Goal: Transaction & Acquisition: Purchase product/service

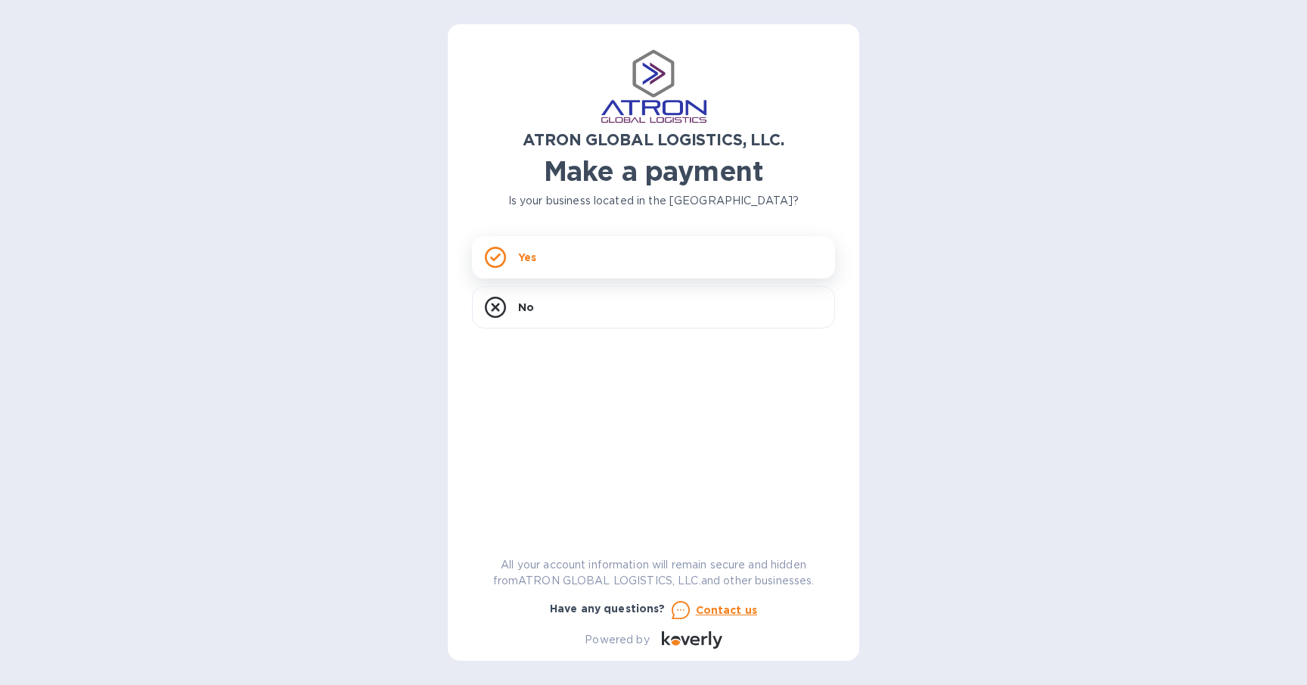
click at [549, 260] on div "Yes" at bounding box center [653, 257] width 363 height 42
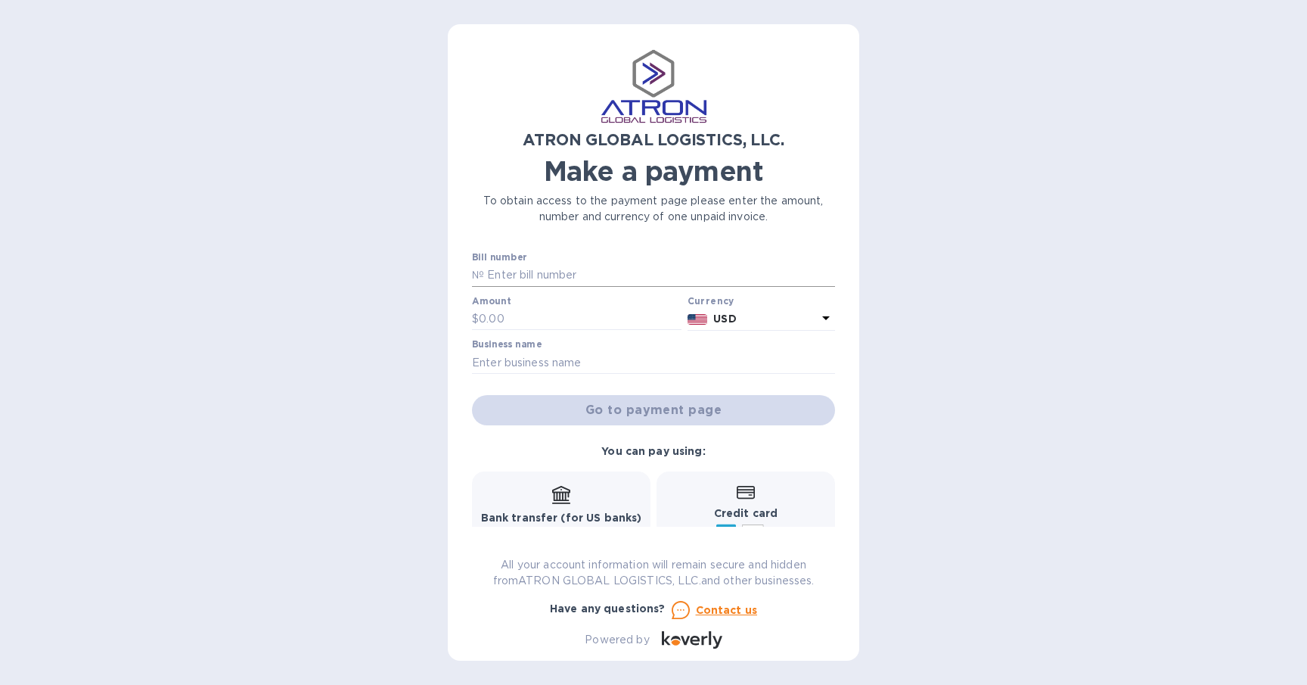
click at [565, 275] on input "text" at bounding box center [659, 275] width 351 height 23
paste input "S00002484"
type input "S00002484"
click at [518, 309] on input "text" at bounding box center [580, 319] width 203 height 23
type input "6,906.08"
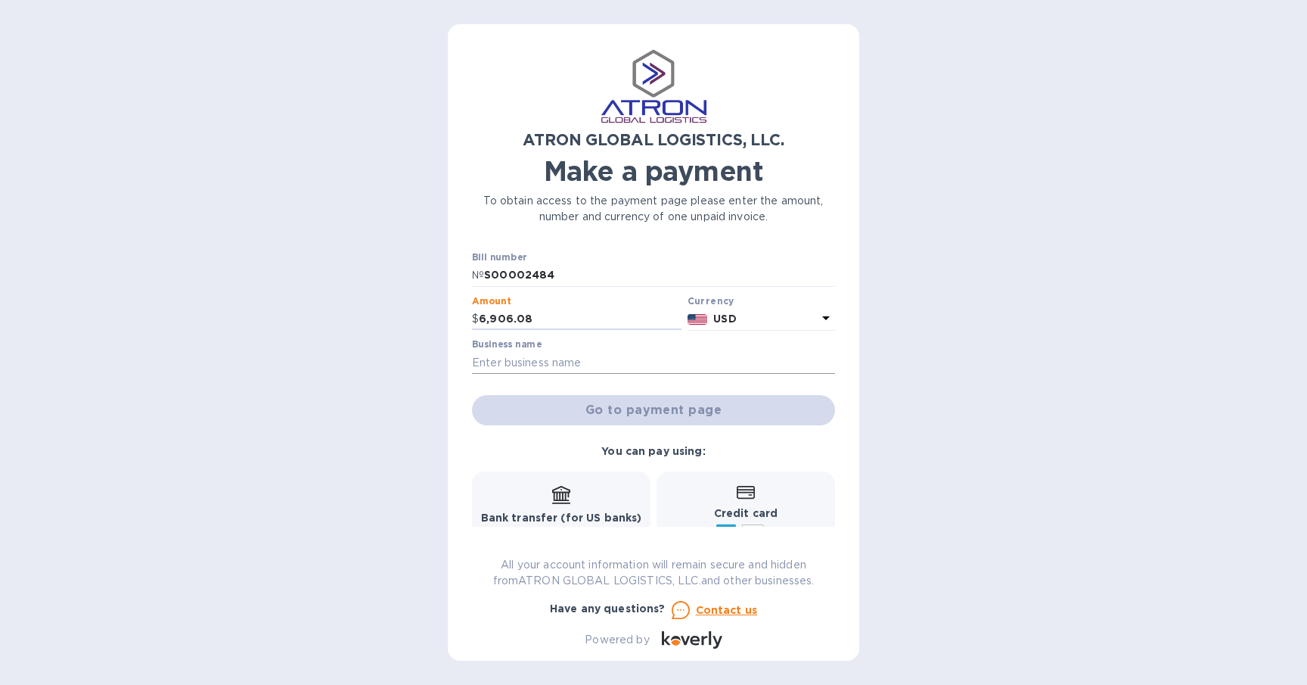
click at [615, 358] on input "text" at bounding box center [653, 362] width 363 height 23
type input "Galen's Games"
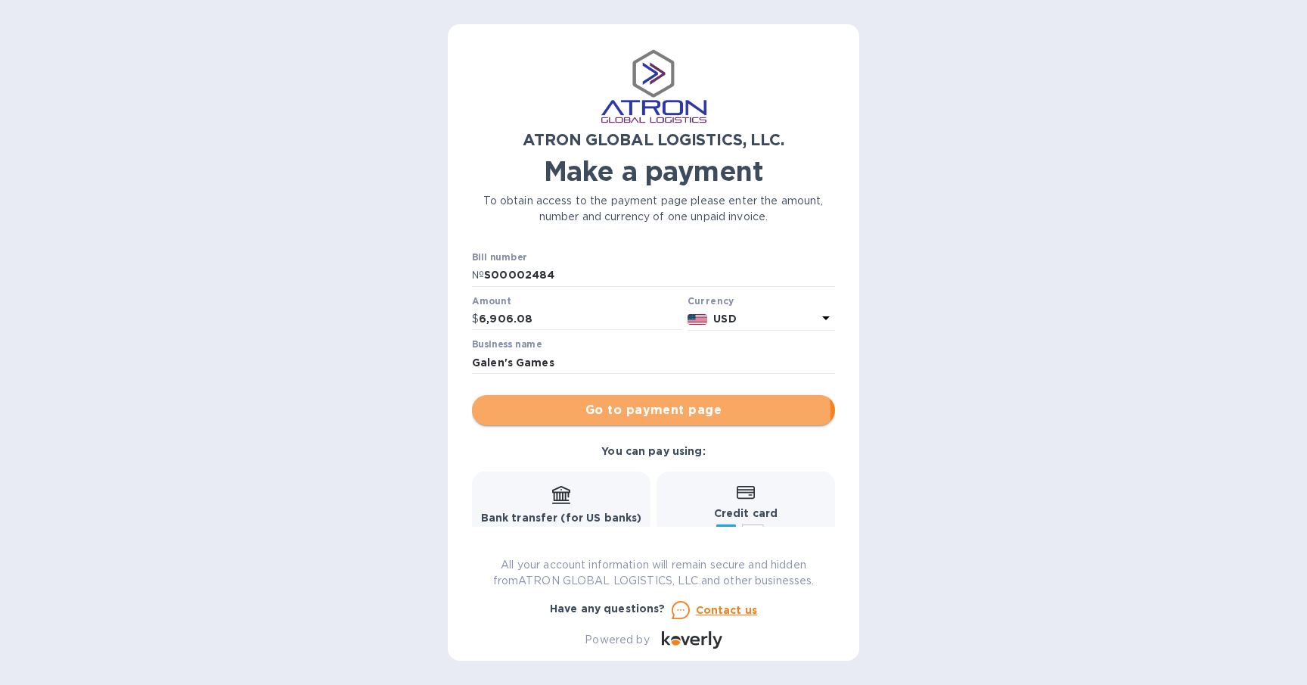
click at [639, 415] on span "Go to payment page" at bounding box center [653, 410] width 339 height 18
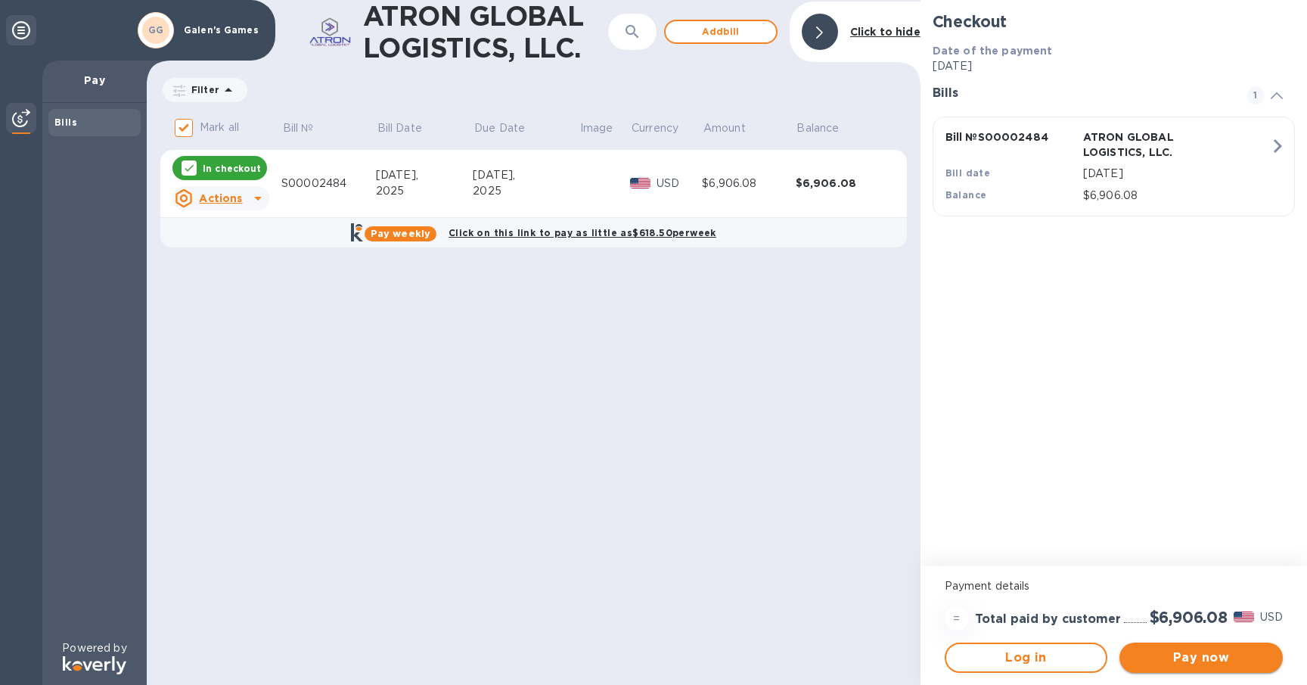
click at [1189, 659] on span "Pay now" at bounding box center [1201, 657] width 139 height 18
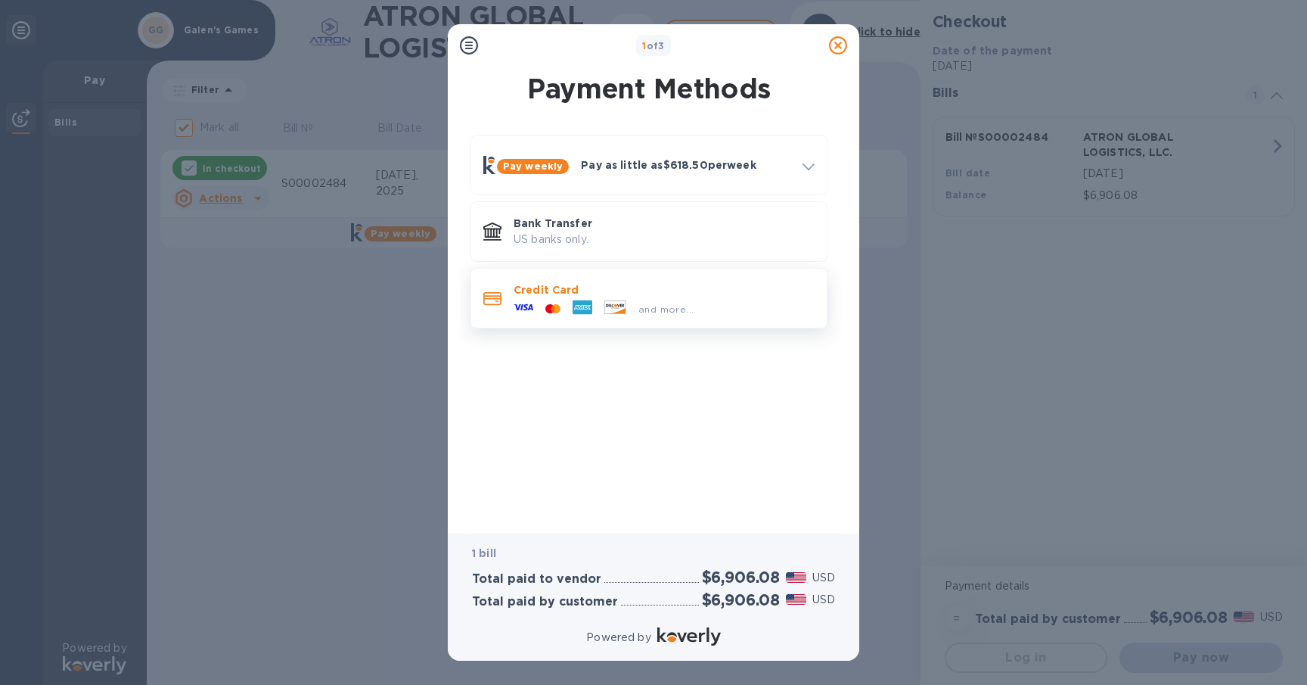
click at [671, 315] on div "and more..." at bounding box center [665, 309] width 67 height 16
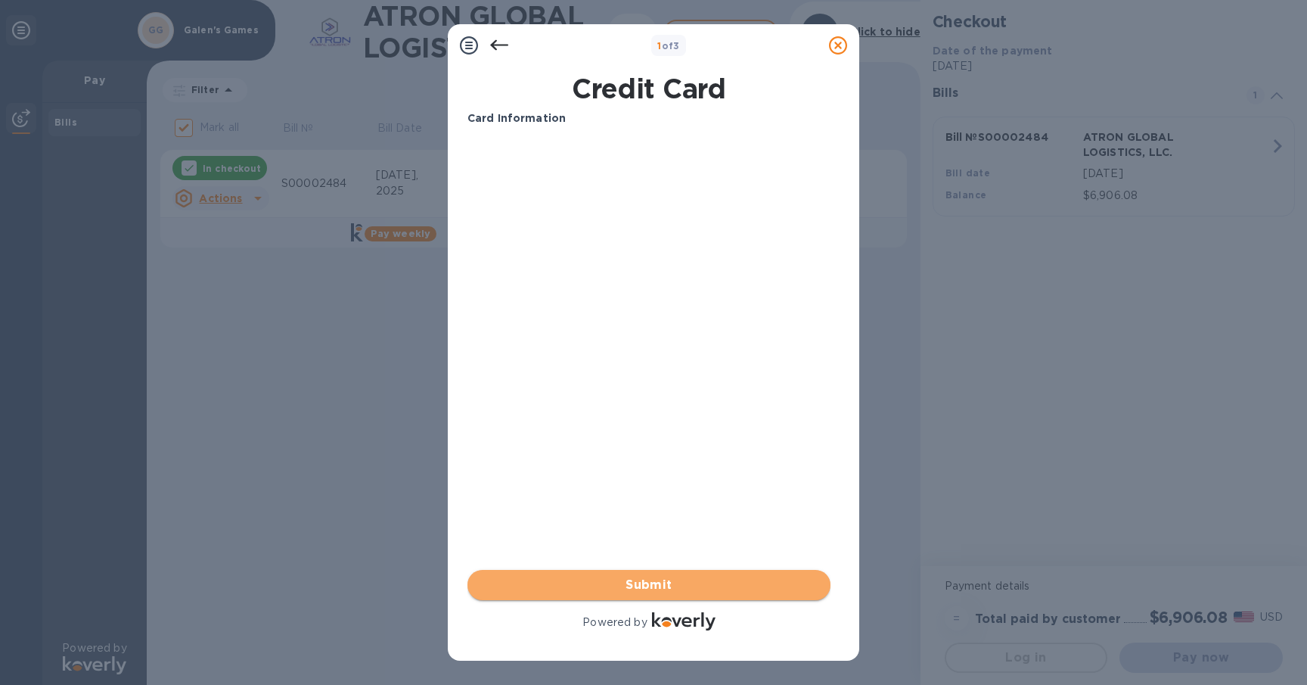
click at [645, 588] on span "Submit" at bounding box center [649, 585] width 339 height 18
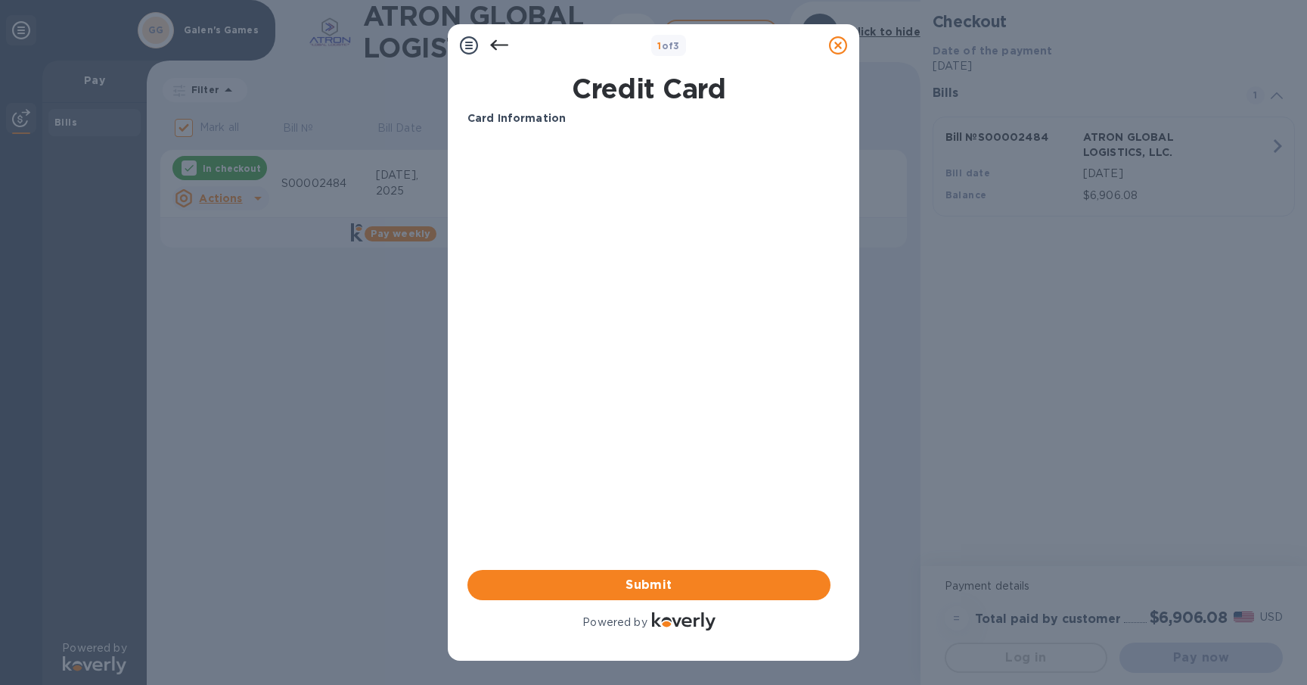
click at [470, 48] on icon at bounding box center [469, 45] width 18 height 18
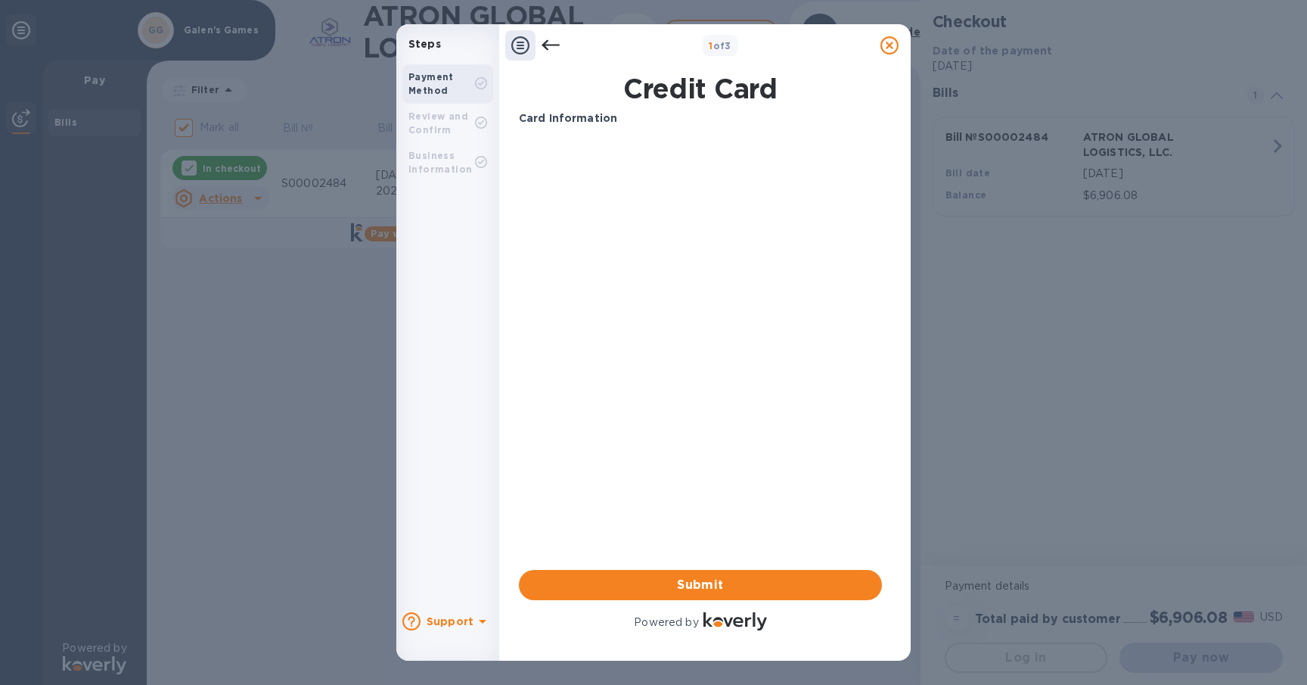
click at [551, 45] on icon at bounding box center [551, 45] width 18 height 18
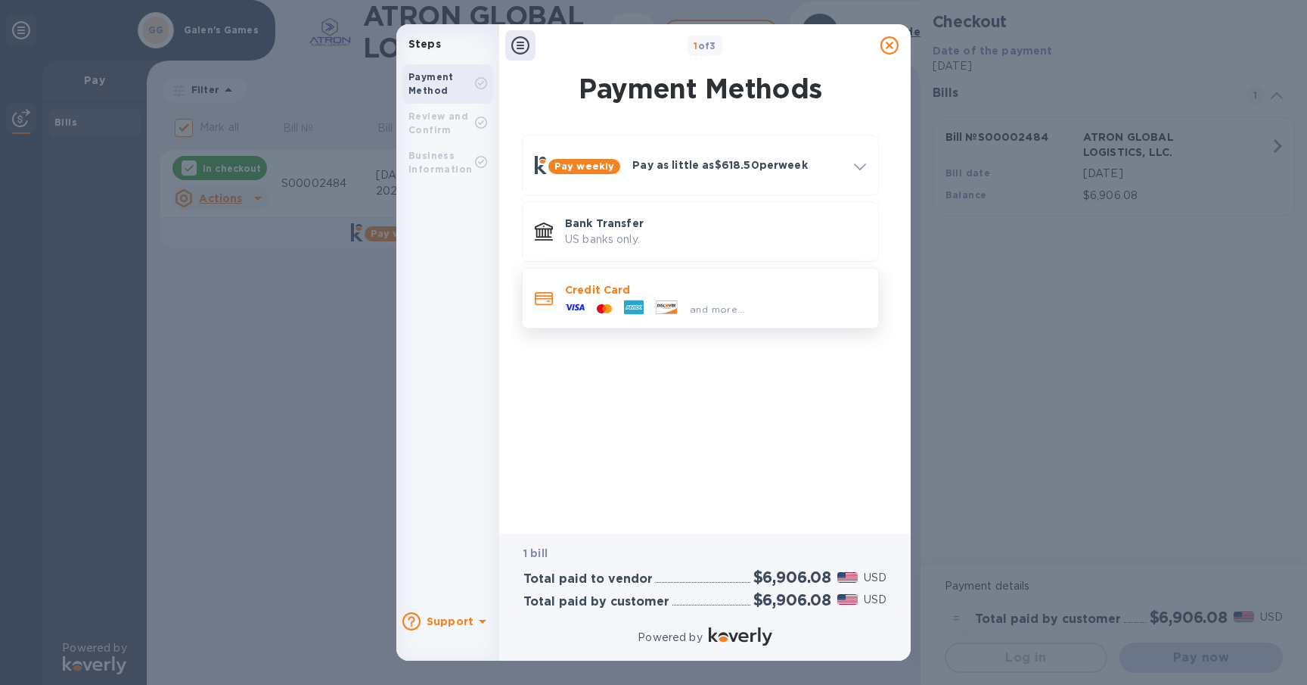
click at [631, 295] on p "Credit Card" at bounding box center [715, 289] width 301 height 15
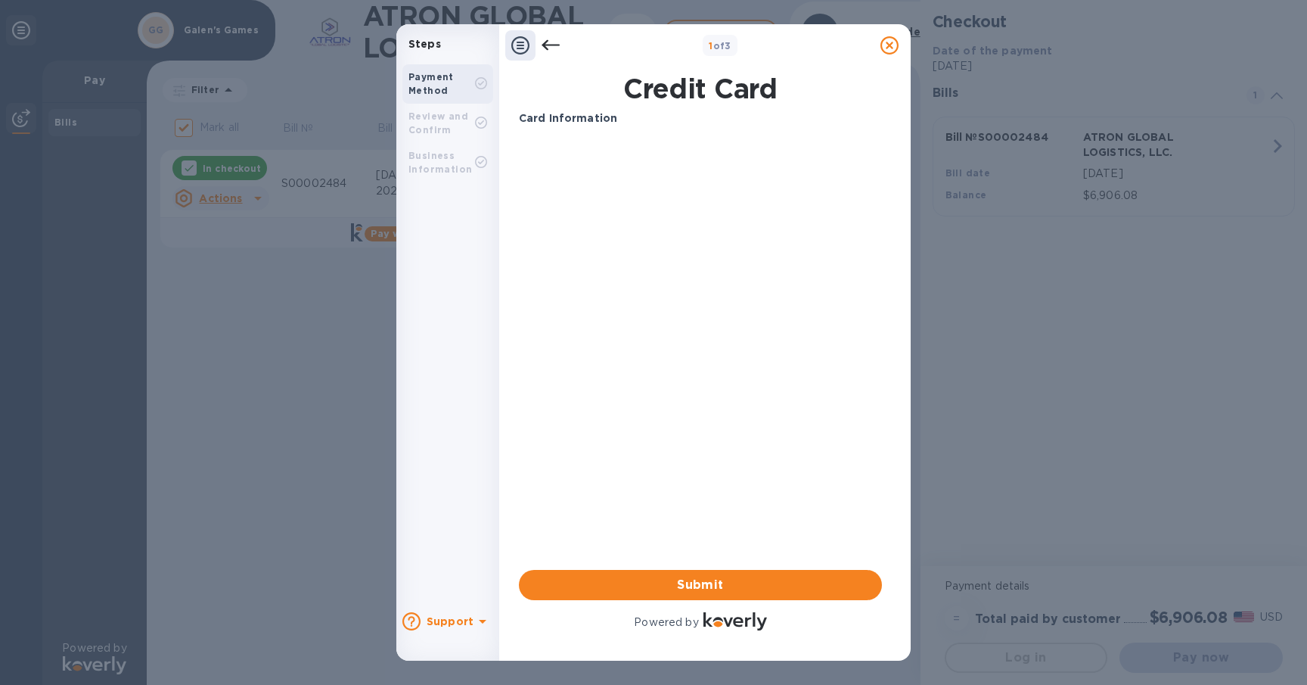
click at [586, 114] on b "Card Information" at bounding box center [568, 118] width 98 height 12
click at [474, 622] on icon at bounding box center [483, 621] width 18 height 18
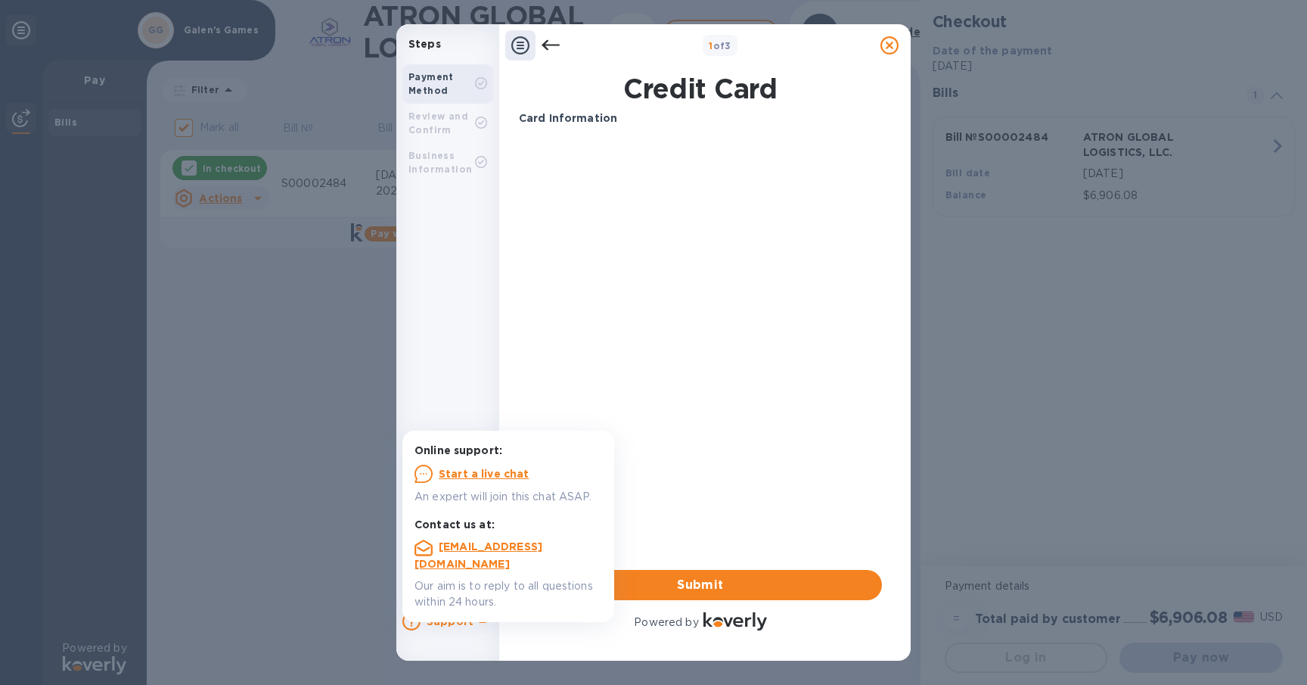
click at [474, 622] on icon at bounding box center [483, 621] width 18 height 18
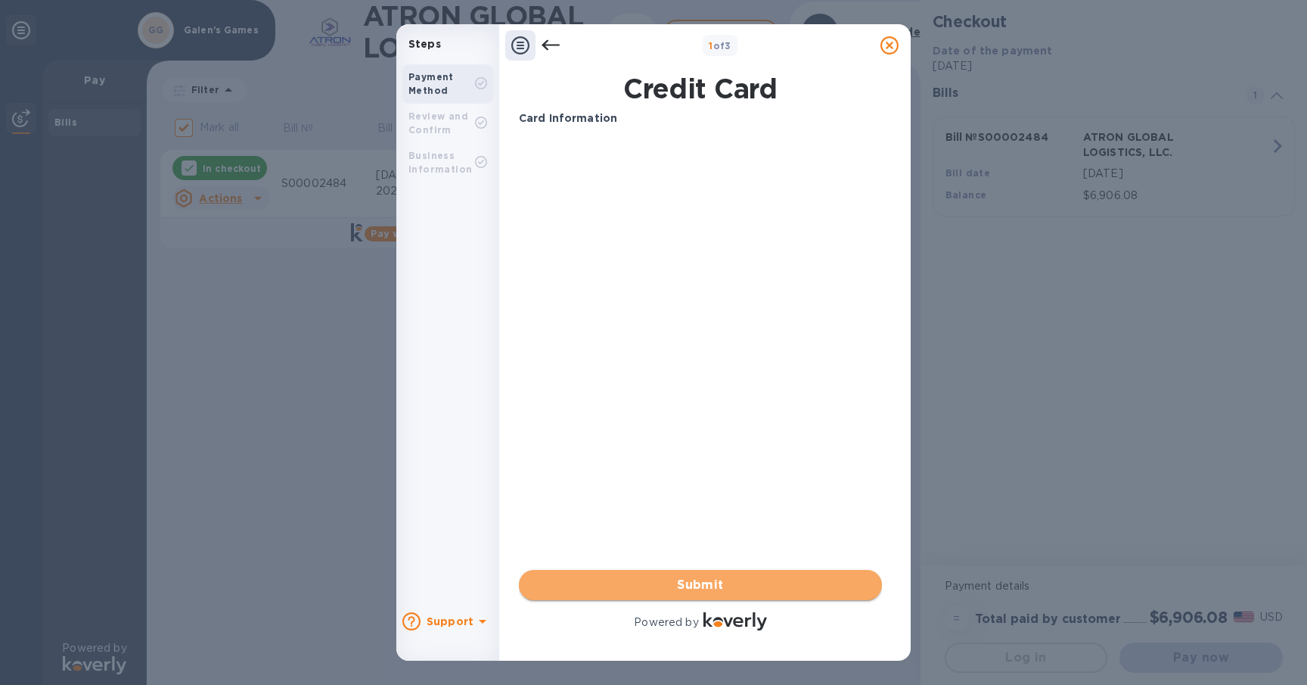
click at [731, 580] on span "Submit" at bounding box center [700, 585] width 339 height 18
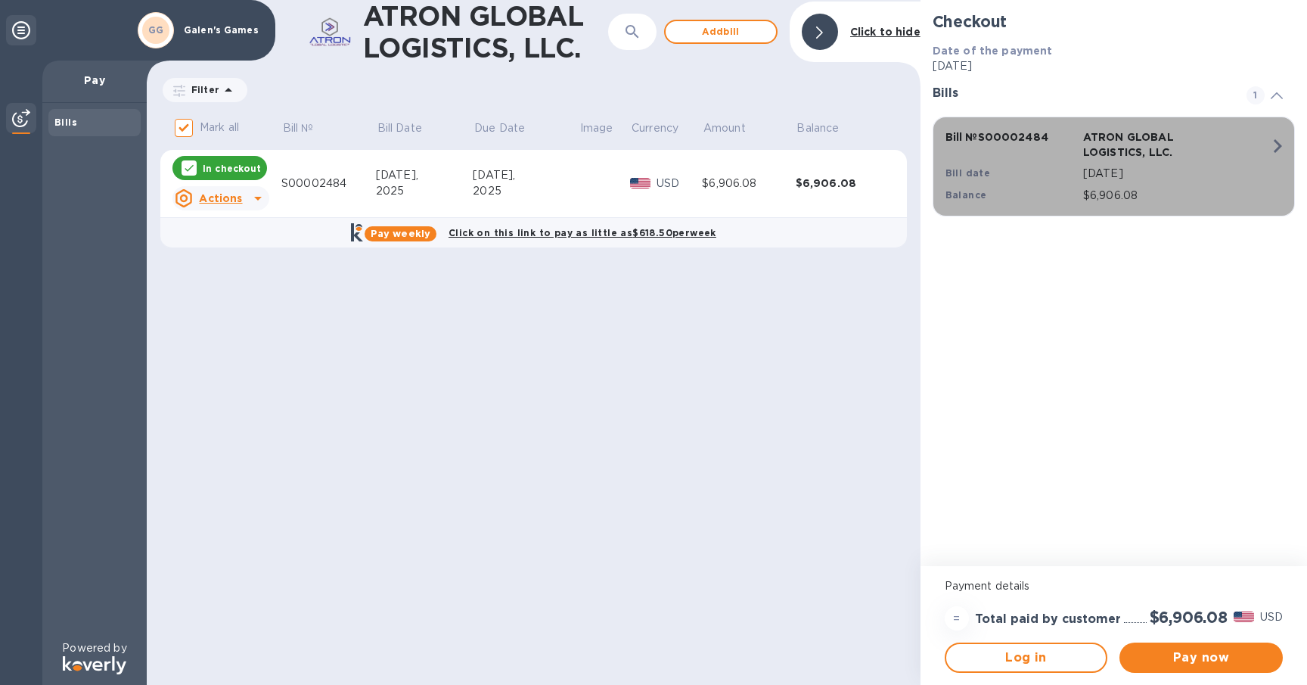
click at [1279, 151] on icon "button" at bounding box center [1277, 145] width 27 height 27
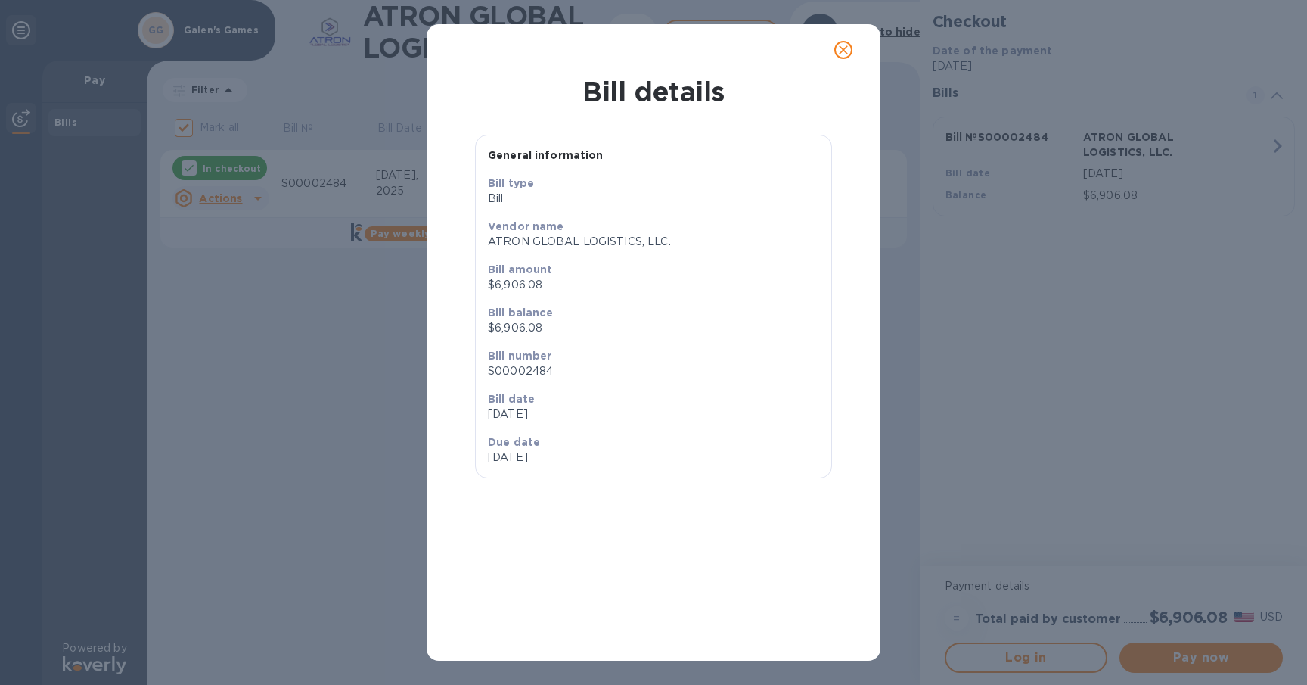
click at [846, 47] on icon "close" at bounding box center [843, 49] width 9 height 9
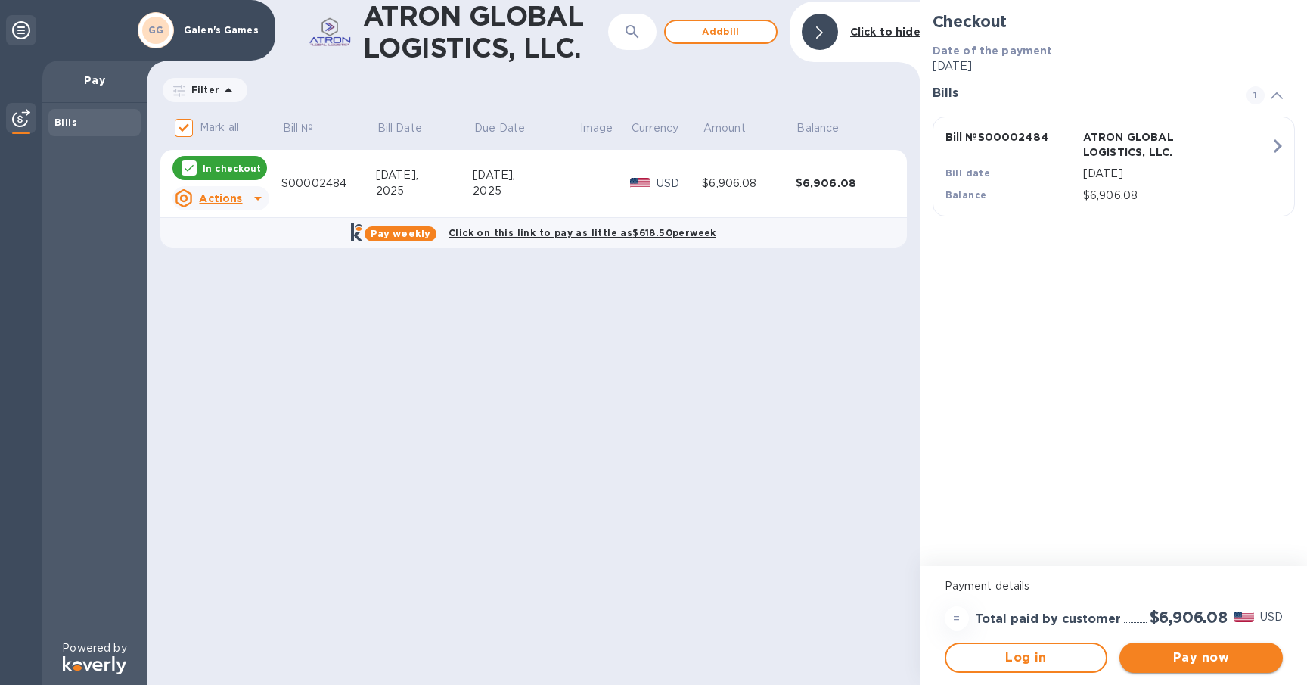
click at [1208, 658] on span "Pay now" at bounding box center [1201, 657] width 139 height 18
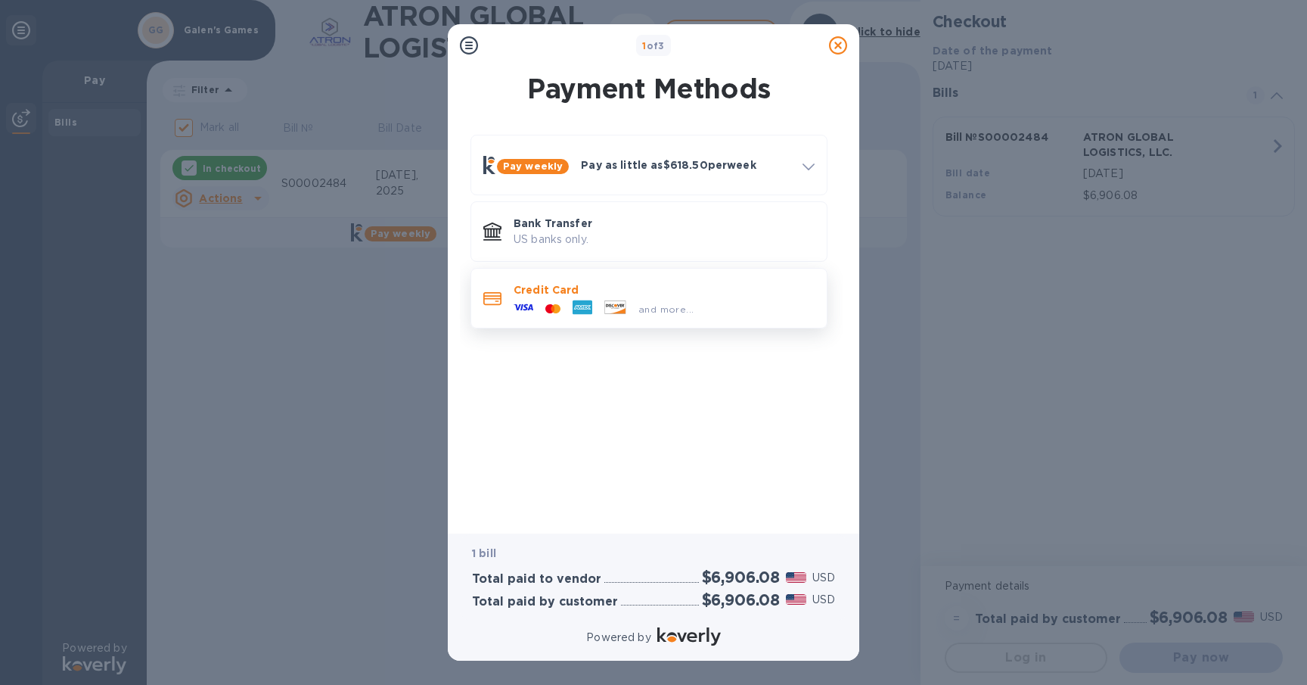
click at [662, 306] on span "and more..." at bounding box center [666, 308] width 55 height 11
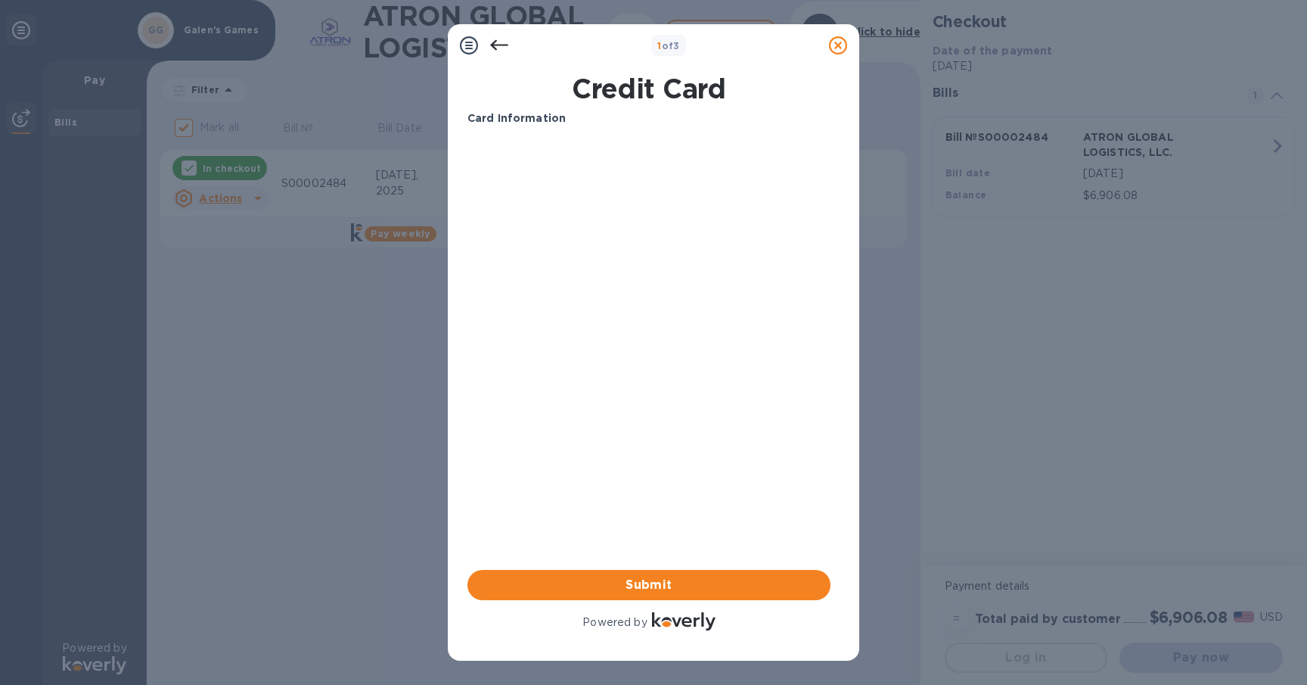
click at [550, 261] on div "Card Information Your browser does not support iframes Submit Powered by" at bounding box center [649, 371] width 363 height 523
click at [468, 43] on icon at bounding box center [469, 45] width 18 height 18
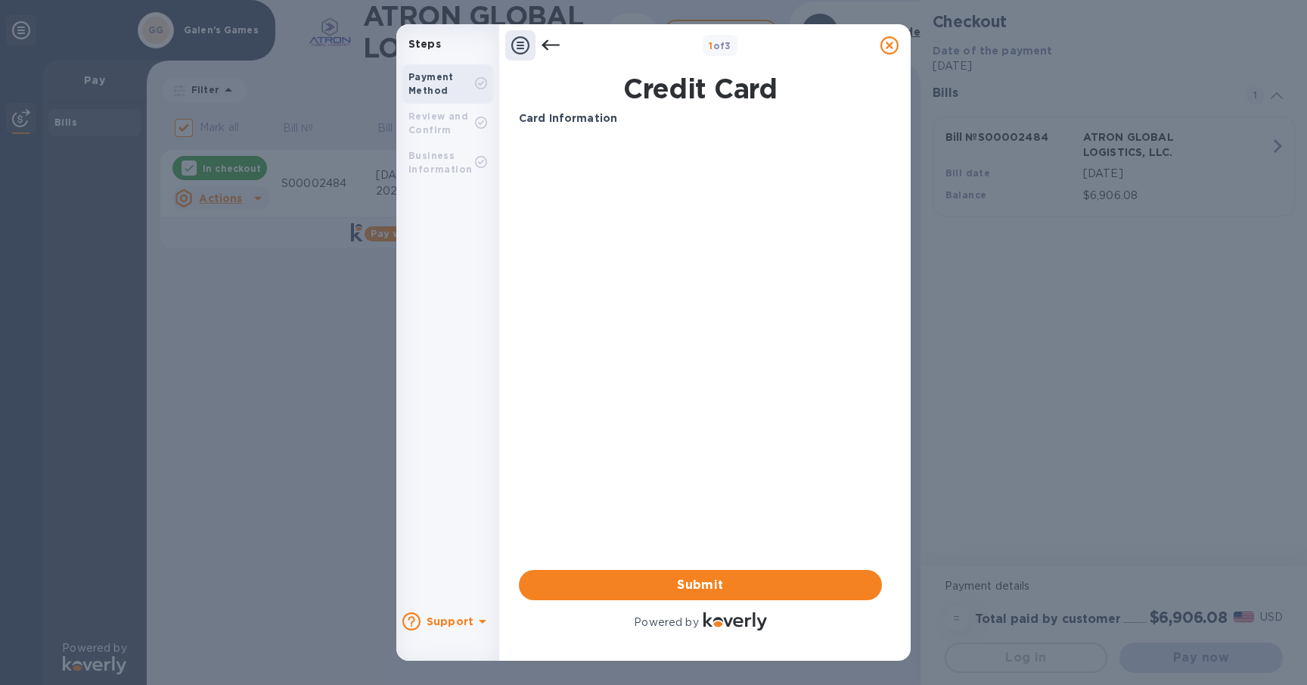
click at [555, 43] on icon at bounding box center [551, 45] width 18 height 18
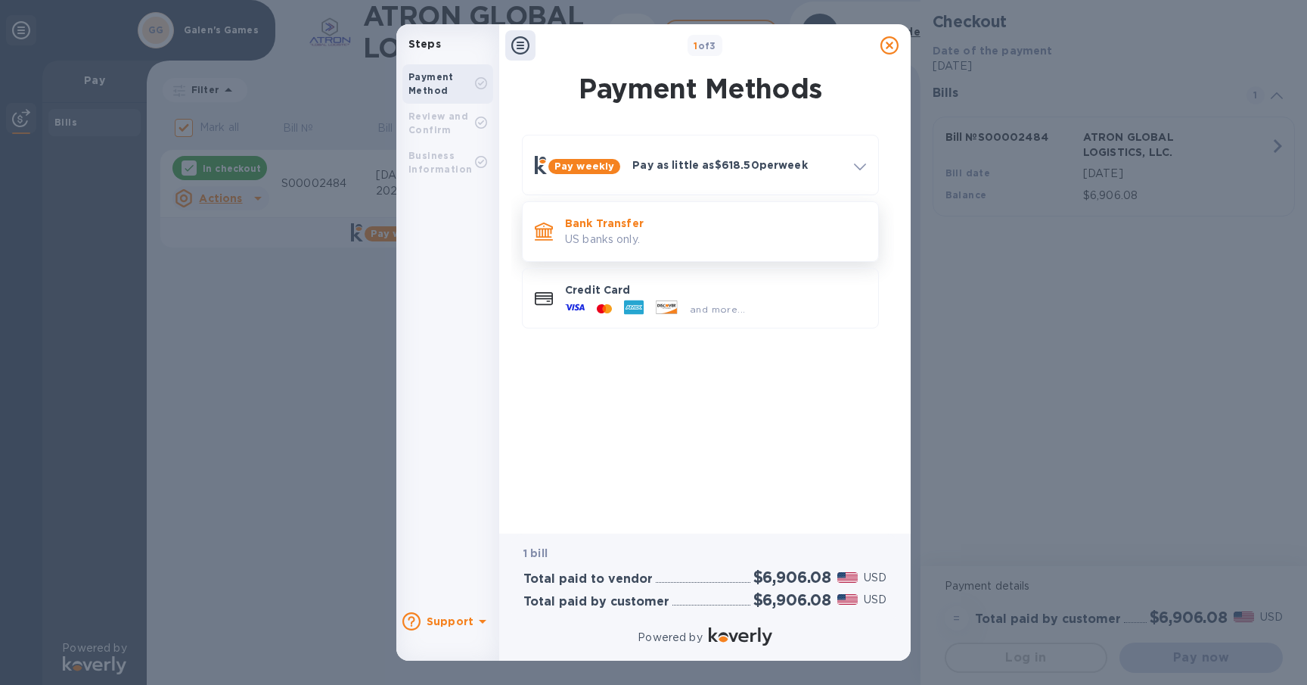
click at [632, 231] on p "US banks only." at bounding box center [715, 239] width 301 height 16
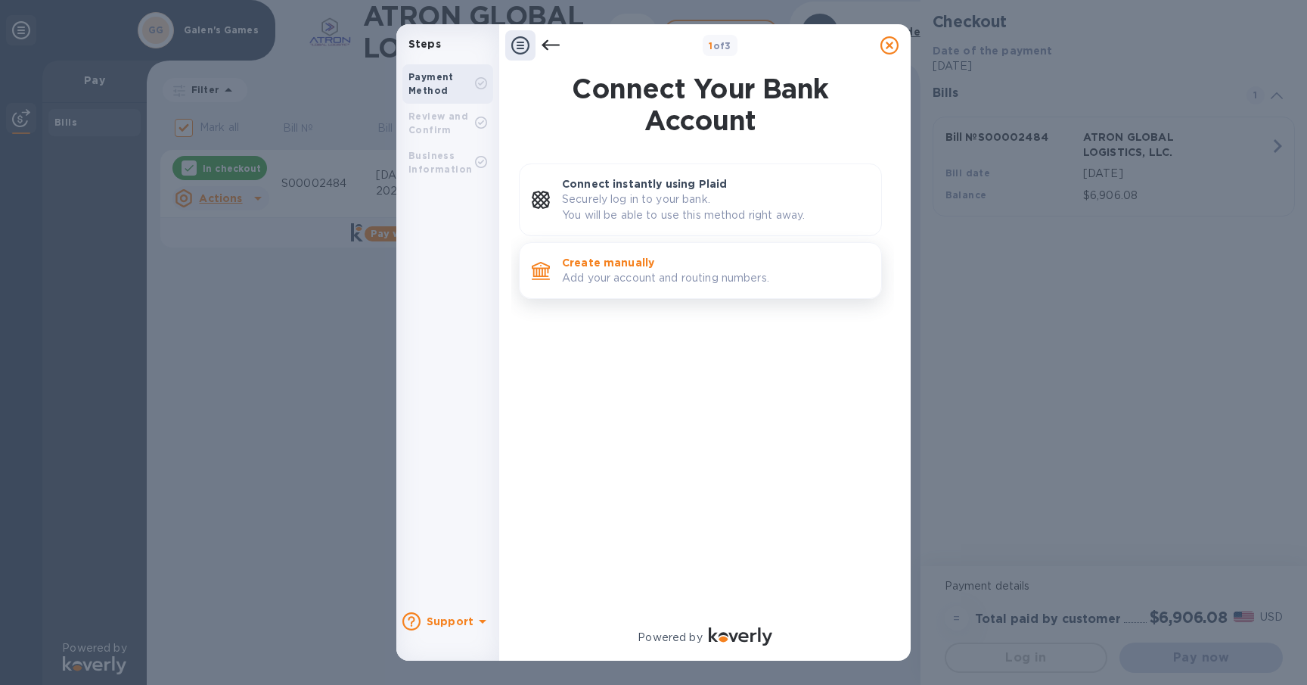
click at [647, 260] on p "Create manually" at bounding box center [715, 262] width 307 height 15
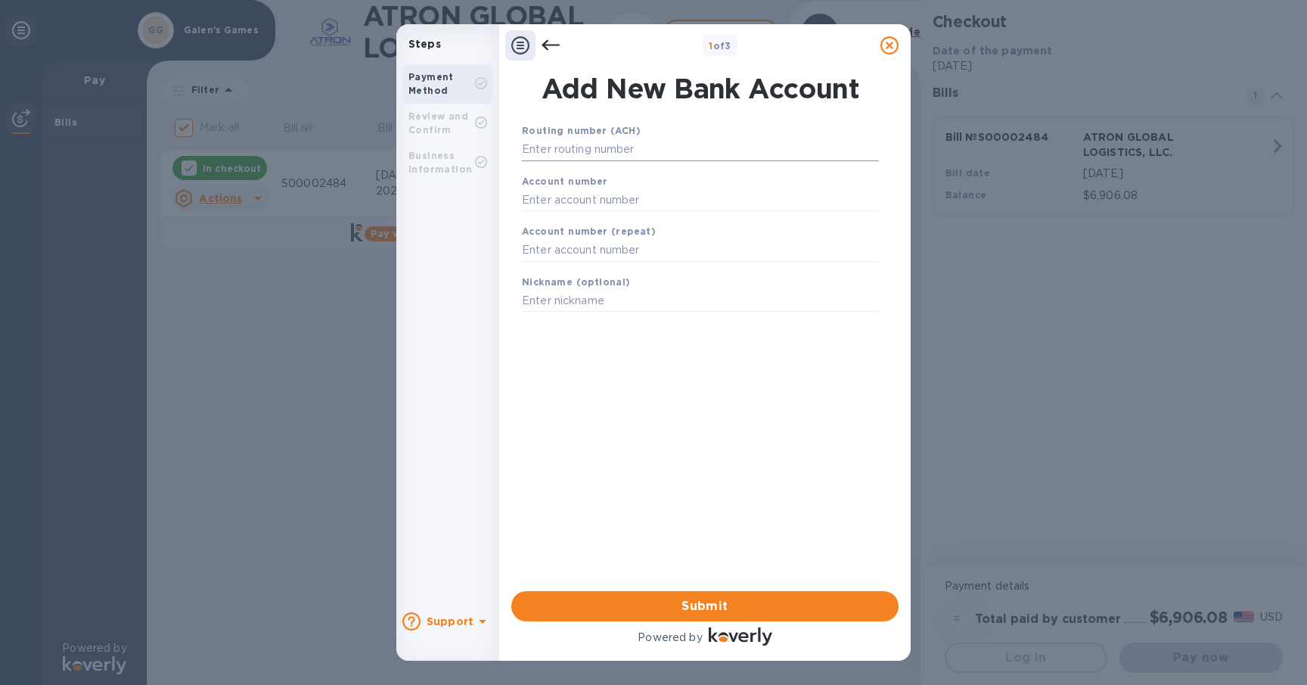
click at [620, 157] on input "text" at bounding box center [700, 149] width 357 height 23
click at [549, 48] on icon at bounding box center [551, 45] width 18 height 18
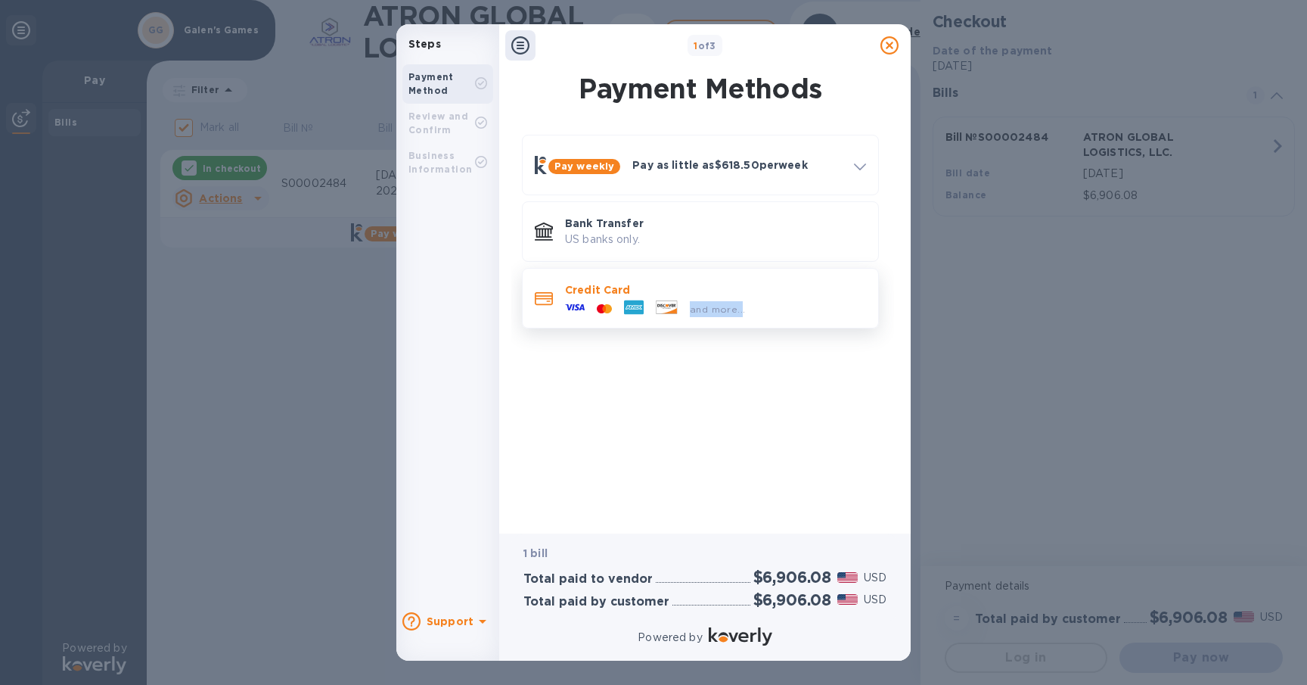
drag, startPoint x: 628, startPoint y: 302, endPoint x: 737, endPoint y: 313, distance: 109.5
click at [737, 313] on div "and more..." at bounding box center [655, 308] width 192 height 23
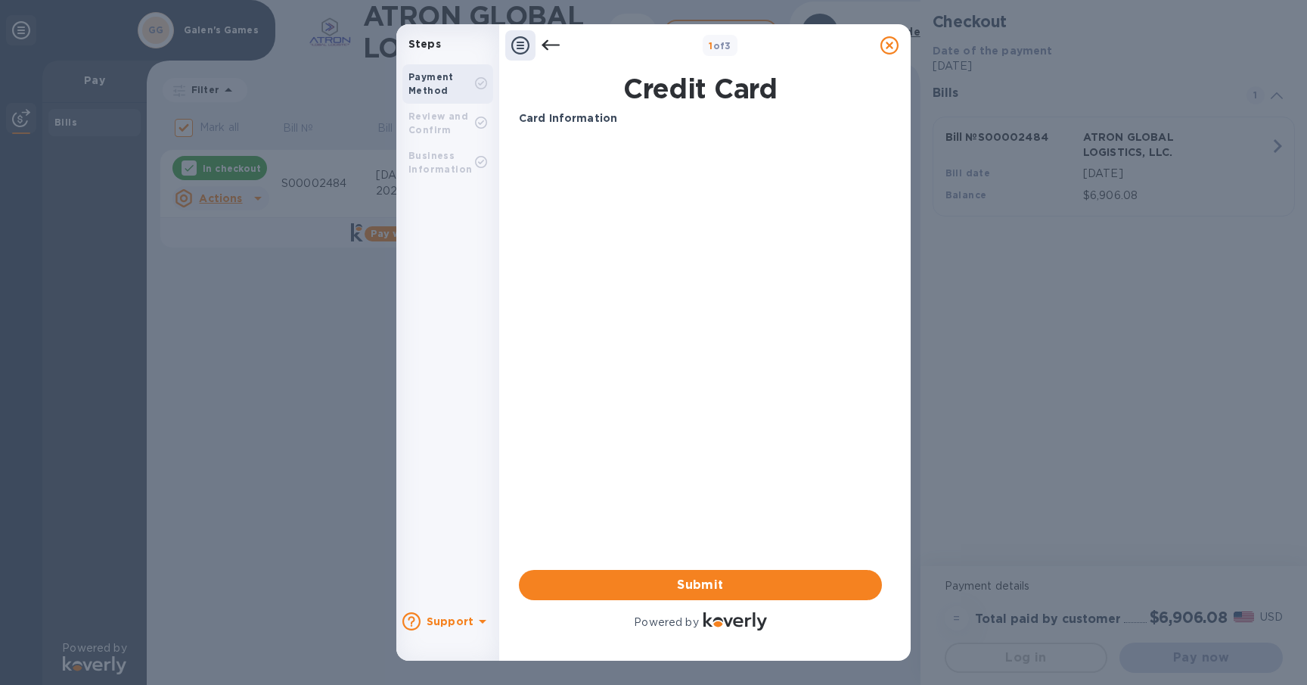
click at [576, 120] on b "Card Information" at bounding box center [568, 118] width 98 height 12
click at [704, 105] on div "Credit Card" at bounding box center [700, 89] width 369 height 38
click at [750, 579] on span "Submit" at bounding box center [700, 585] width 339 height 18
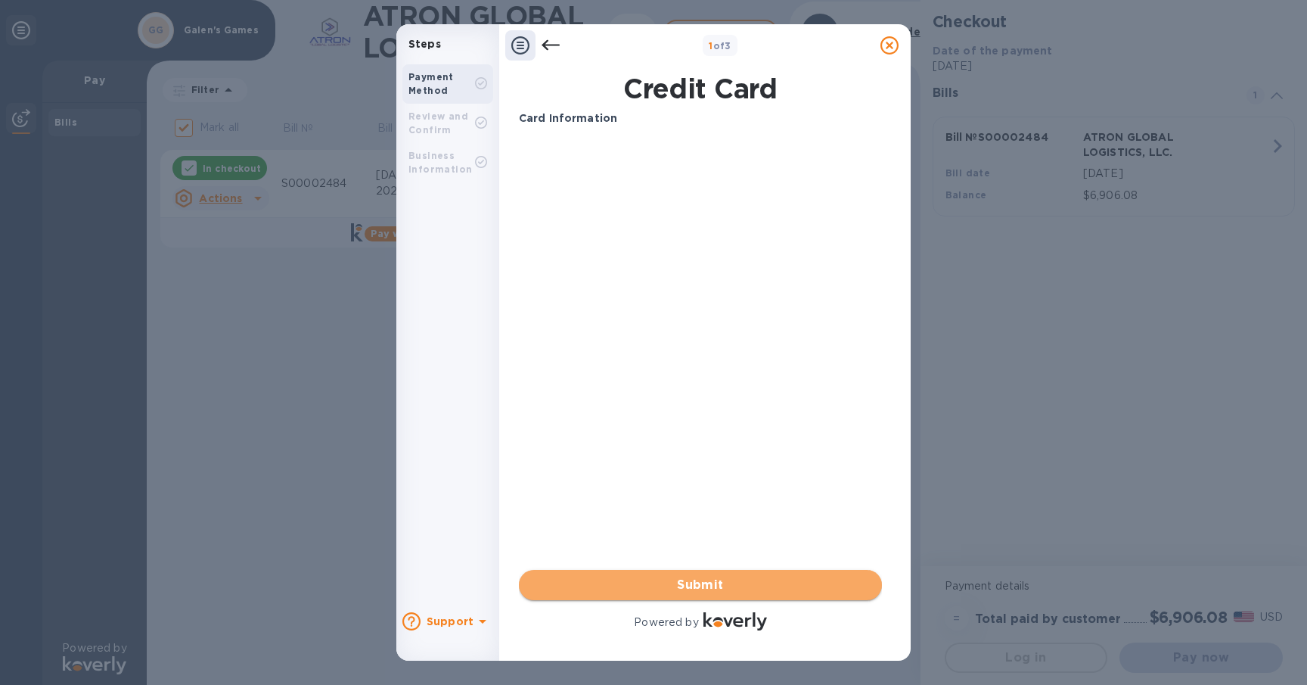
click at [750, 579] on span "Submit" at bounding box center [700, 585] width 339 height 18
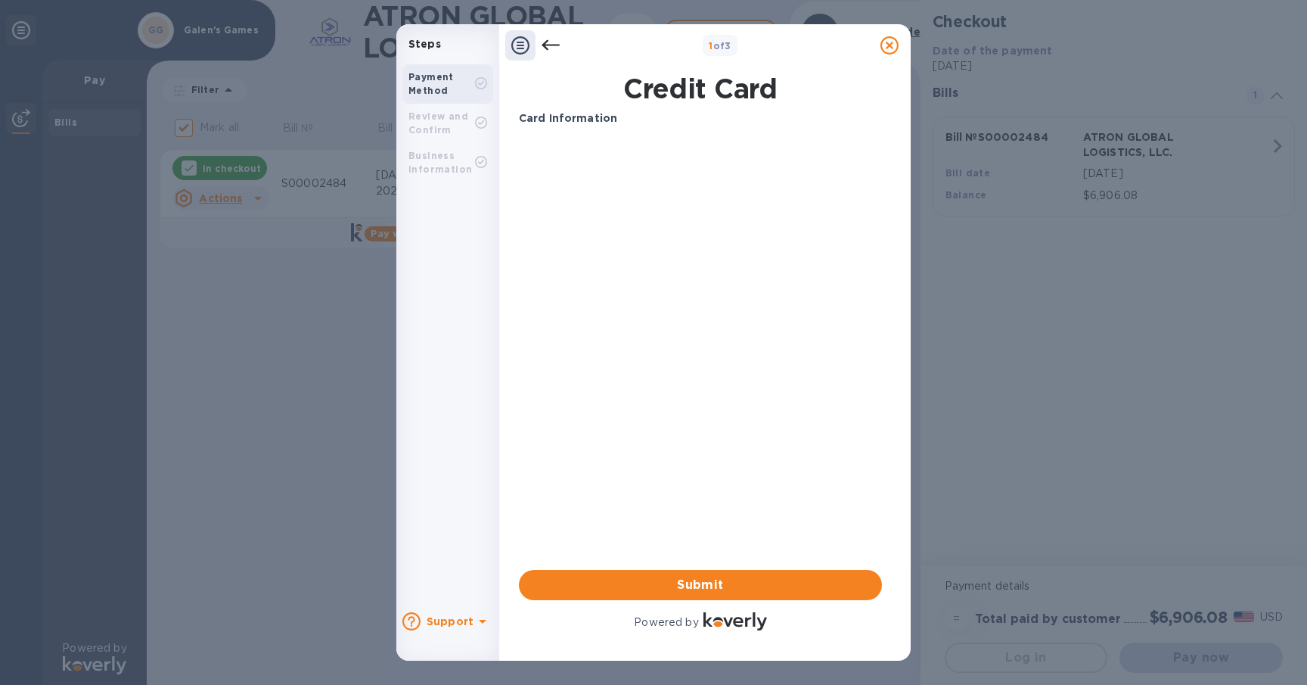
click at [520, 43] on icon at bounding box center [520, 45] width 18 height 18
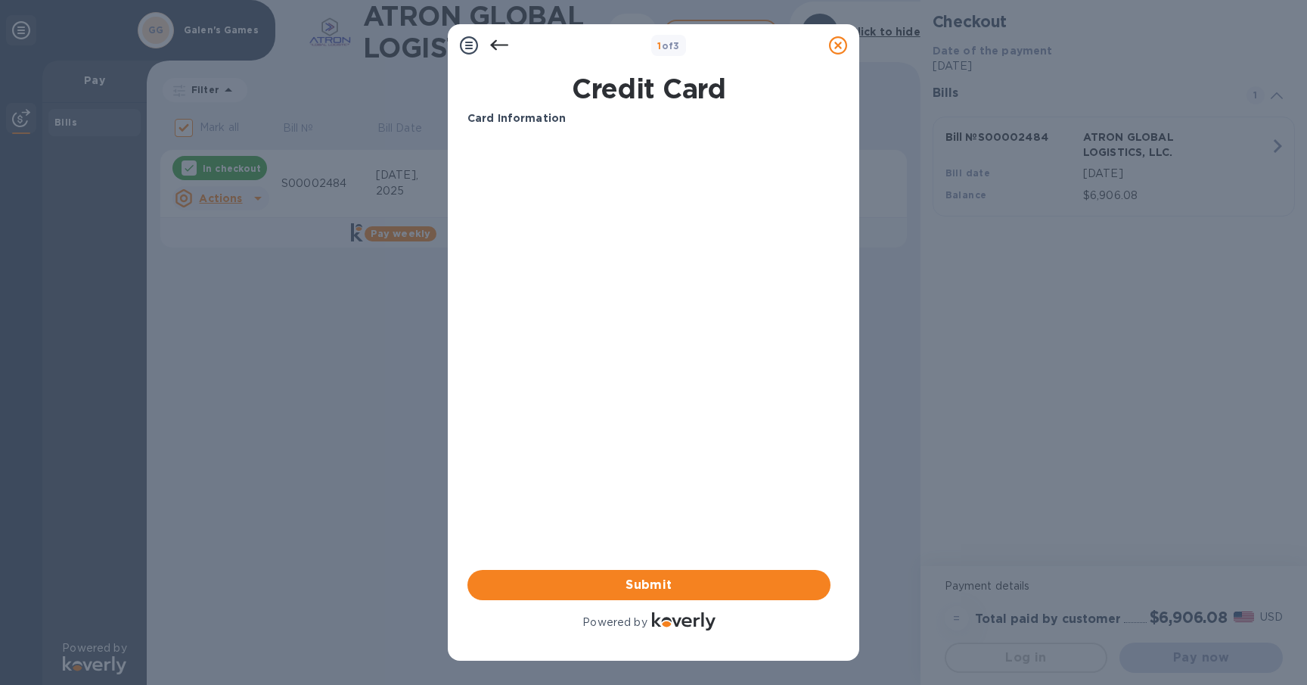
click at [471, 45] on icon at bounding box center [469, 45] width 18 height 18
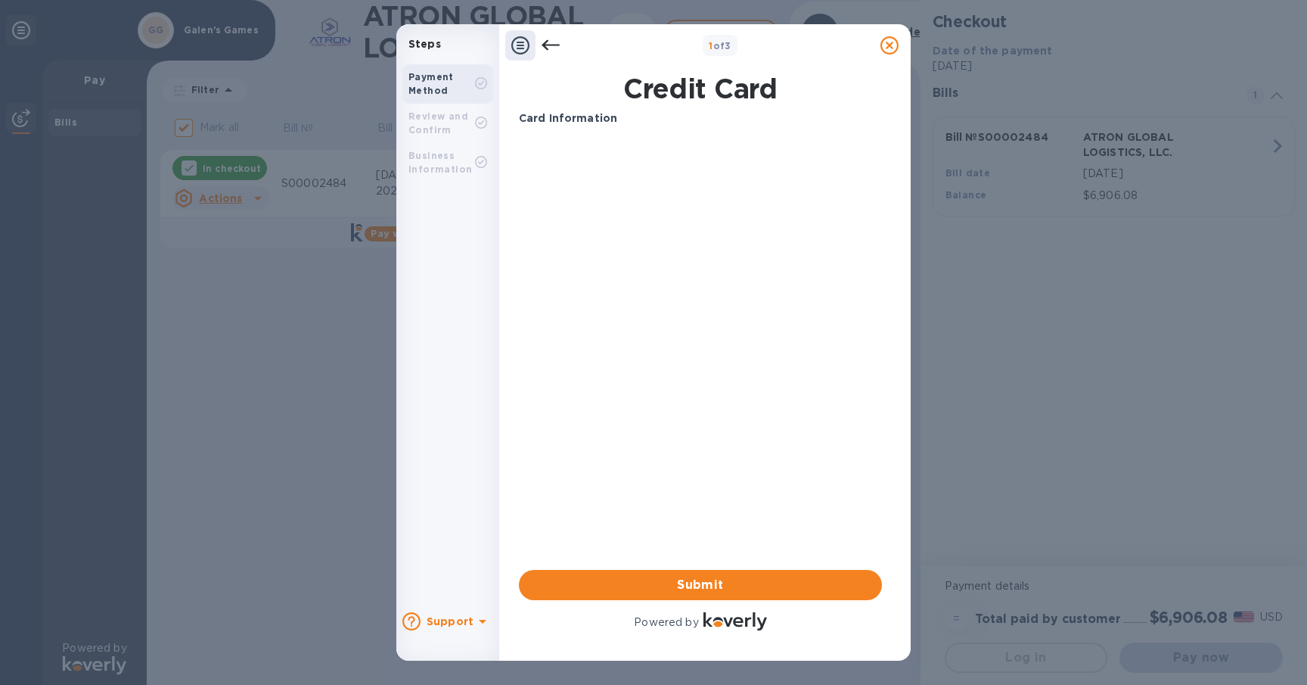
click at [447, 90] on div "Payment Method" at bounding box center [442, 83] width 67 height 27
click at [548, 126] on div "Card Information" at bounding box center [700, 118] width 375 height 28
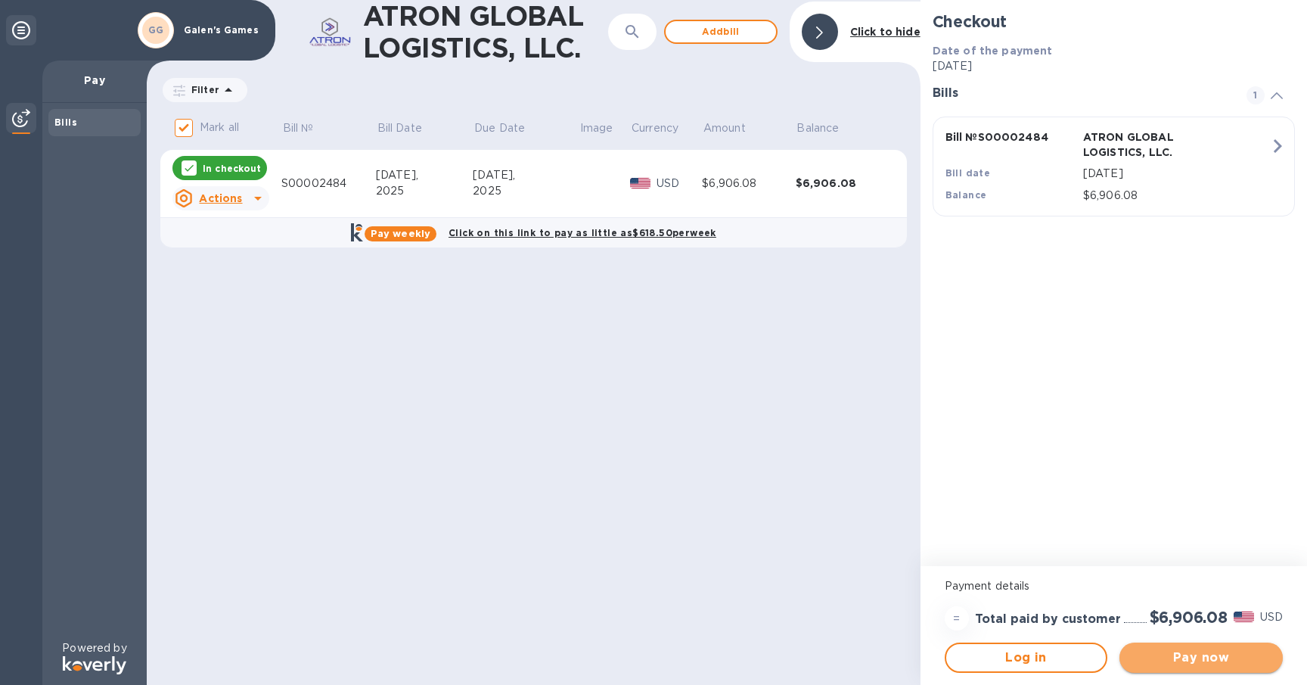
click at [1238, 660] on span "Pay now" at bounding box center [1201, 657] width 139 height 18
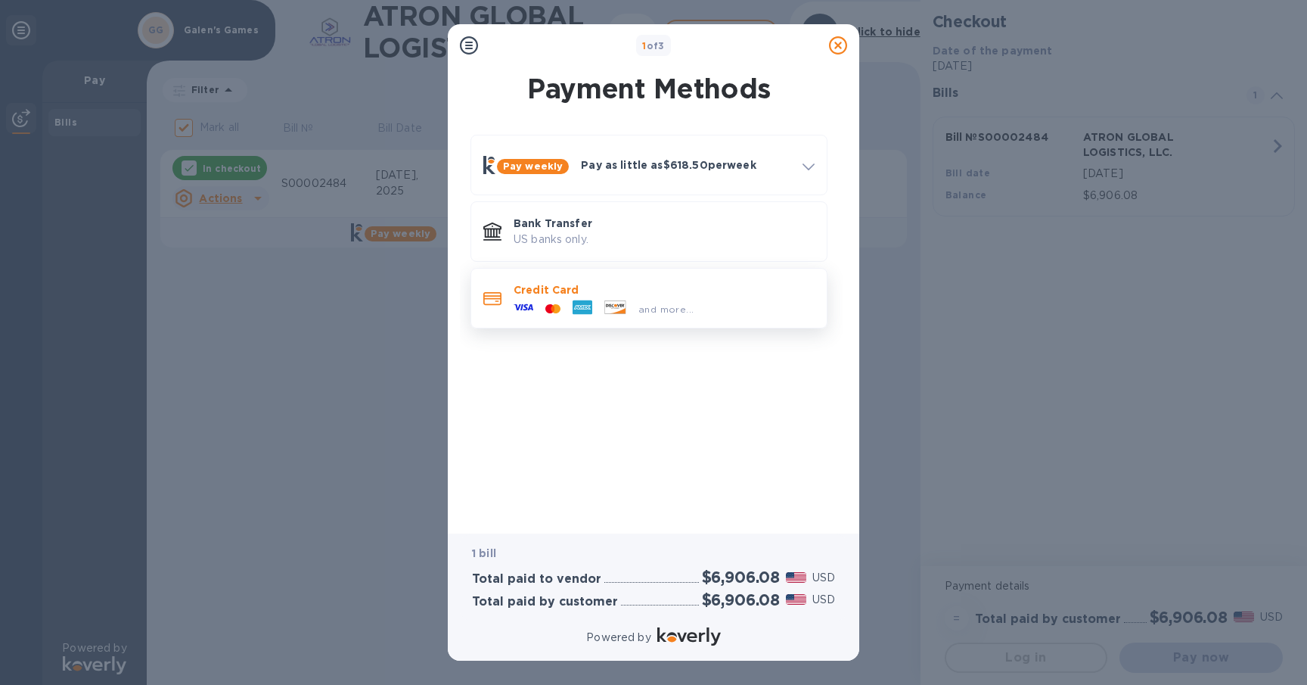
click at [609, 300] on icon at bounding box center [615, 307] width 22 height 14
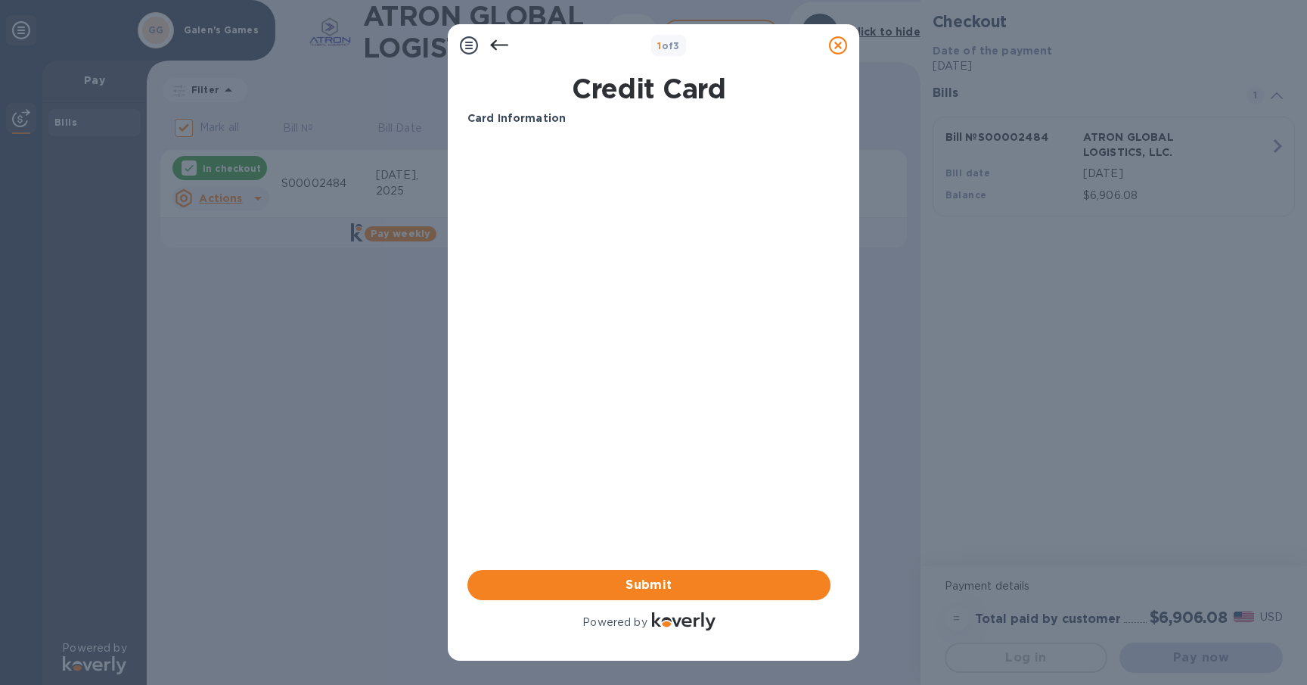
click at [502, 45] on icon at bounding box center [499, 45] width 18 height 11
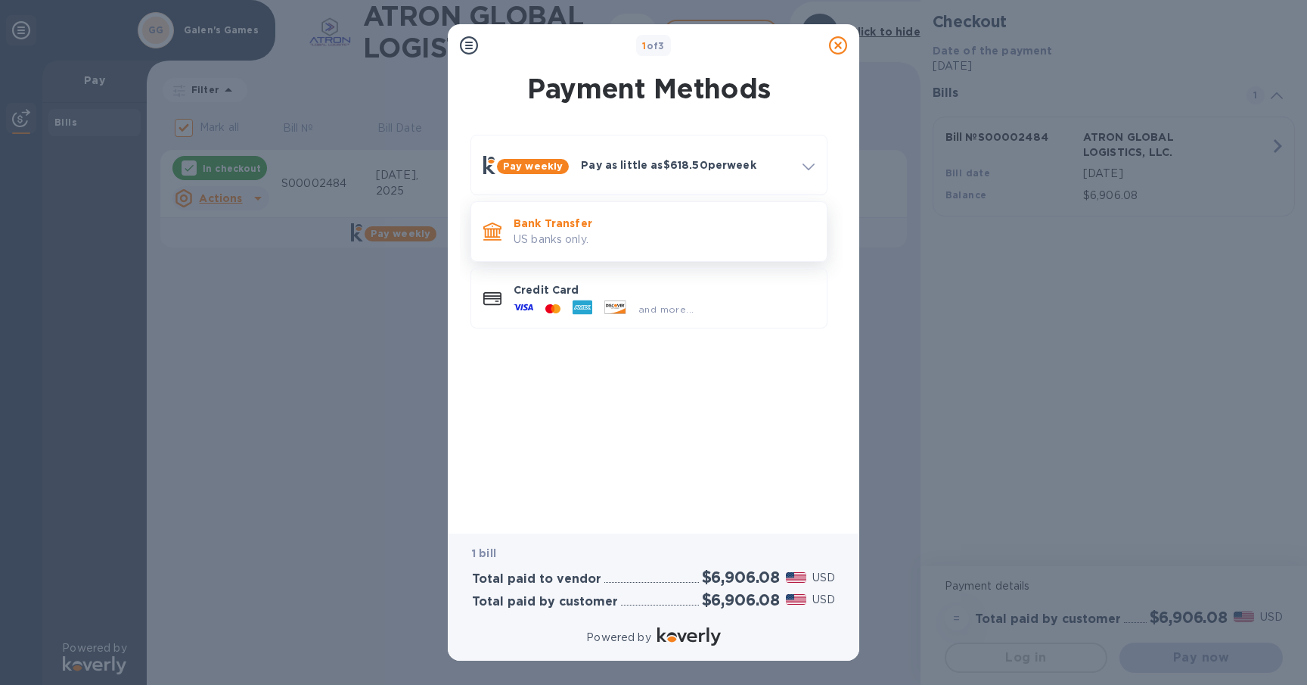
click at [589, 237] on p "US banks only." at bounding box center [664, 239] width 301 height 16
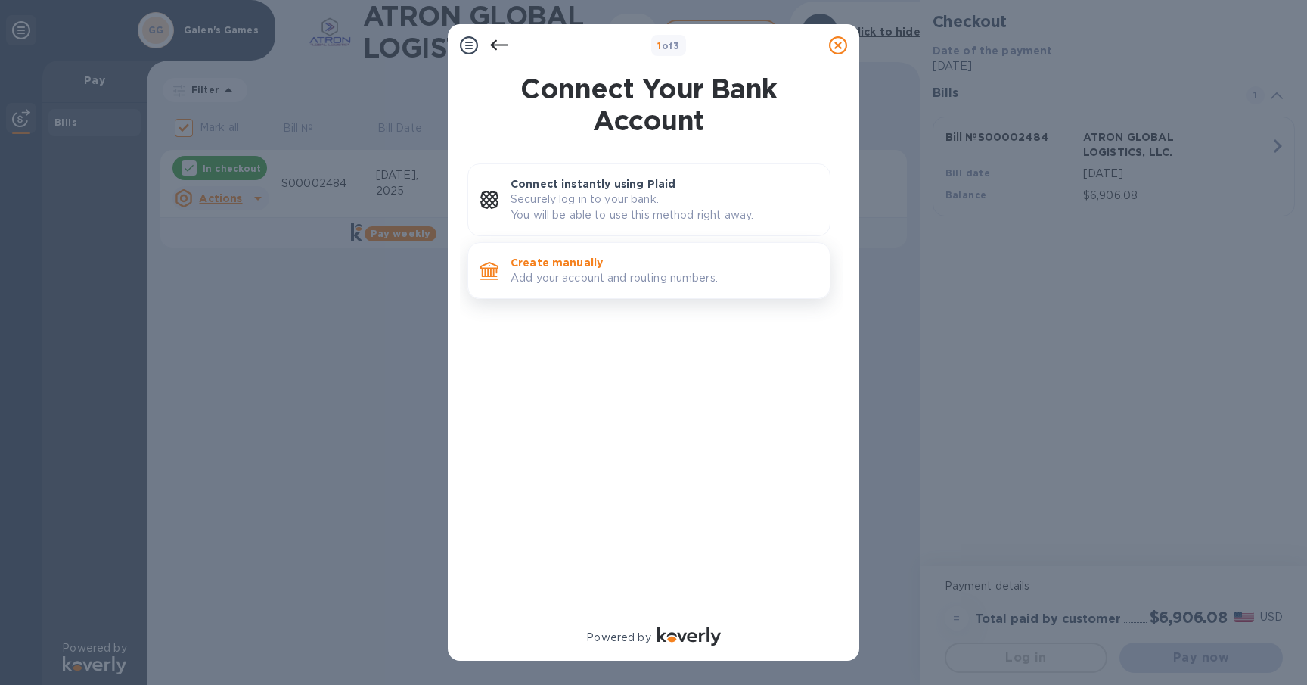
click at [613, 259] on p "Create manually" at bounding box center [664, 262] width 307 height 15
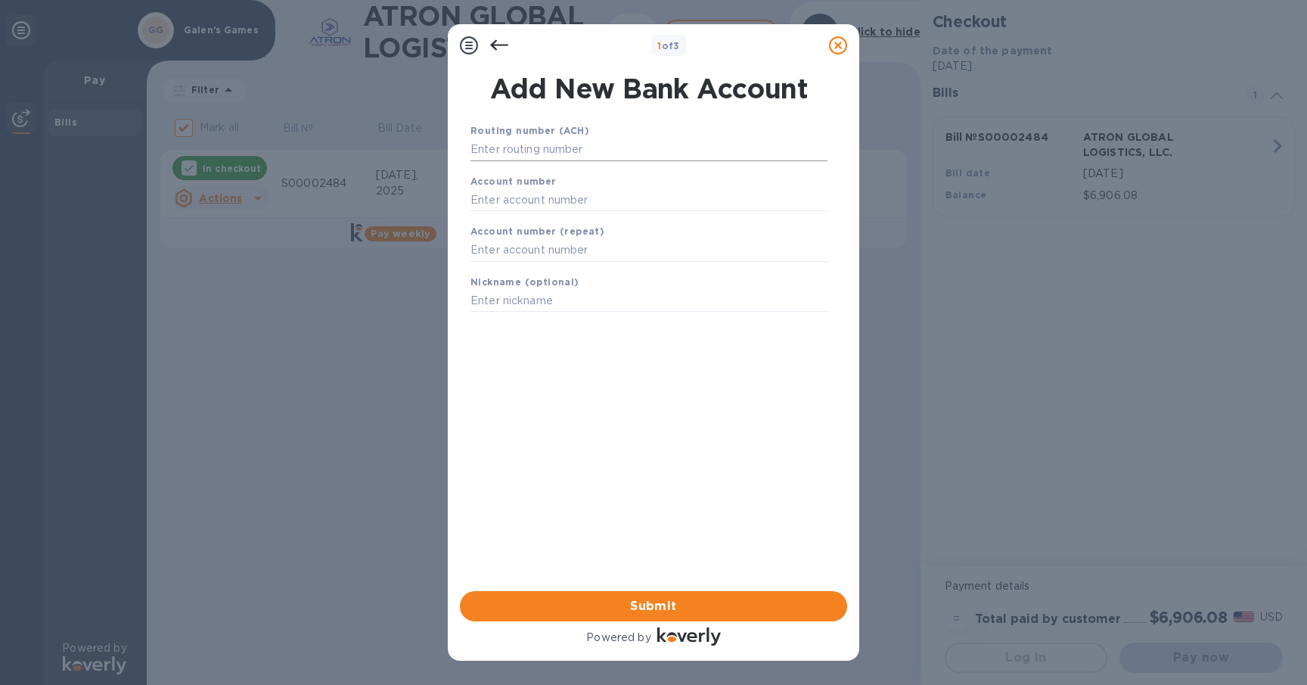
click at [583, 153] on input "text" at bounding box center [649, 149] width 357 height 23
type input "022000046"
click at [564, 221] on input "text" at bounding box center [649, 218] width 357 height 23
type input "9882197255"
click at [547, 278] on input "text" at bounding box center [649, 269] width 357 height 23
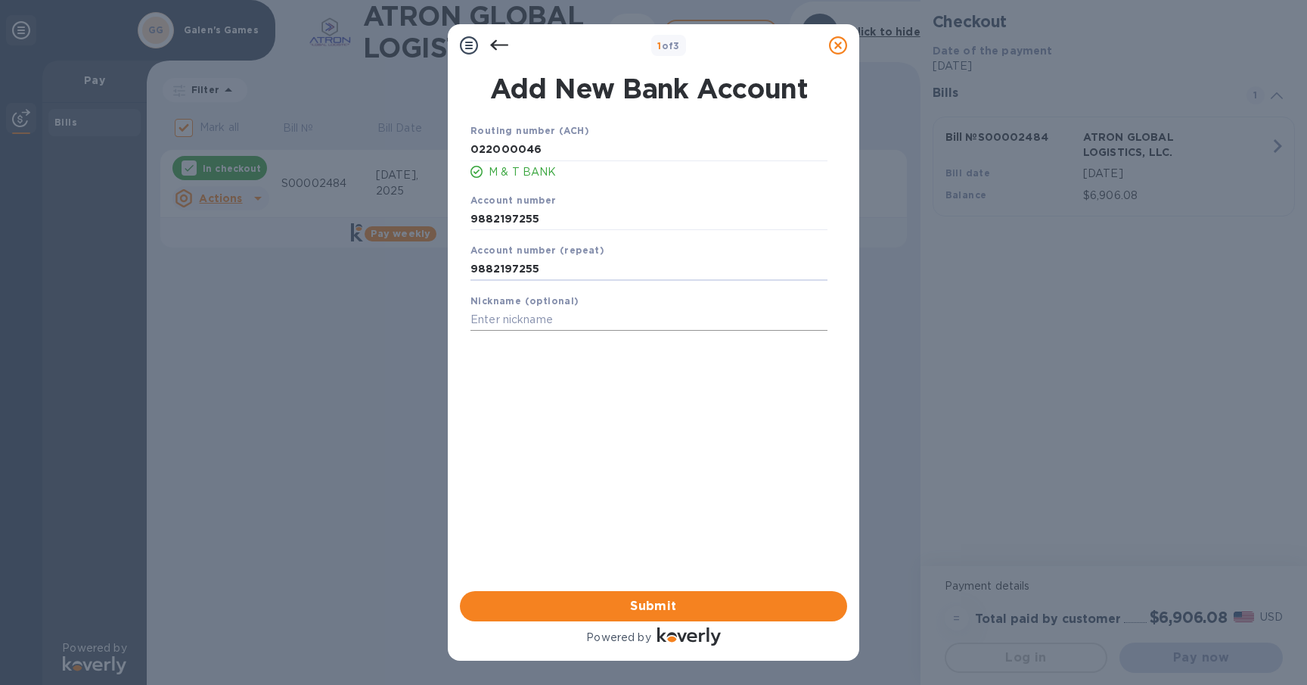
type input "9882197255"
click at [516, 325] on input "text" at bounding box center [649, 320] width 357 height 23
click at [682, 609] on span "Submit" at bounding box center [653, 606] width 363 height 18
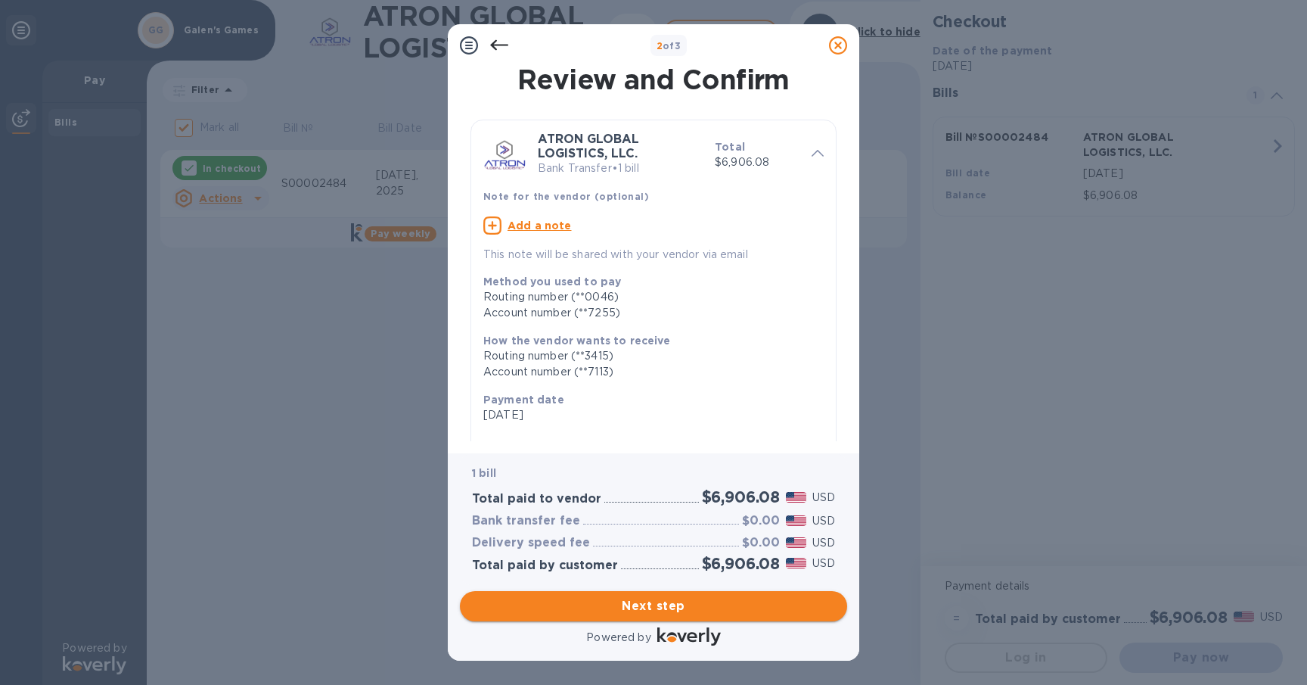
click at [738, 605] on span "Next step" at bounding box center [653, 606] width 363 height 18
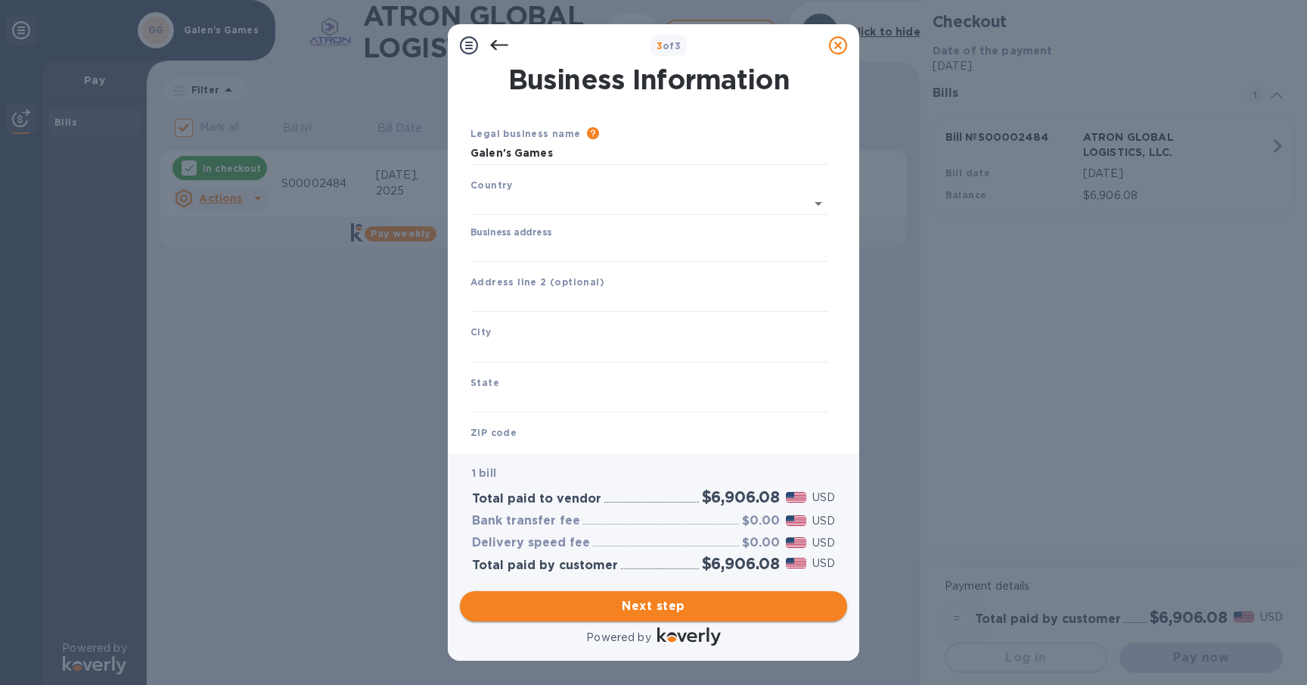
type input "[GEOGRAPHIC_DATA]"
click at [558, 244] on input "Business address" at bounding box center [649, 247] width 357 height 23
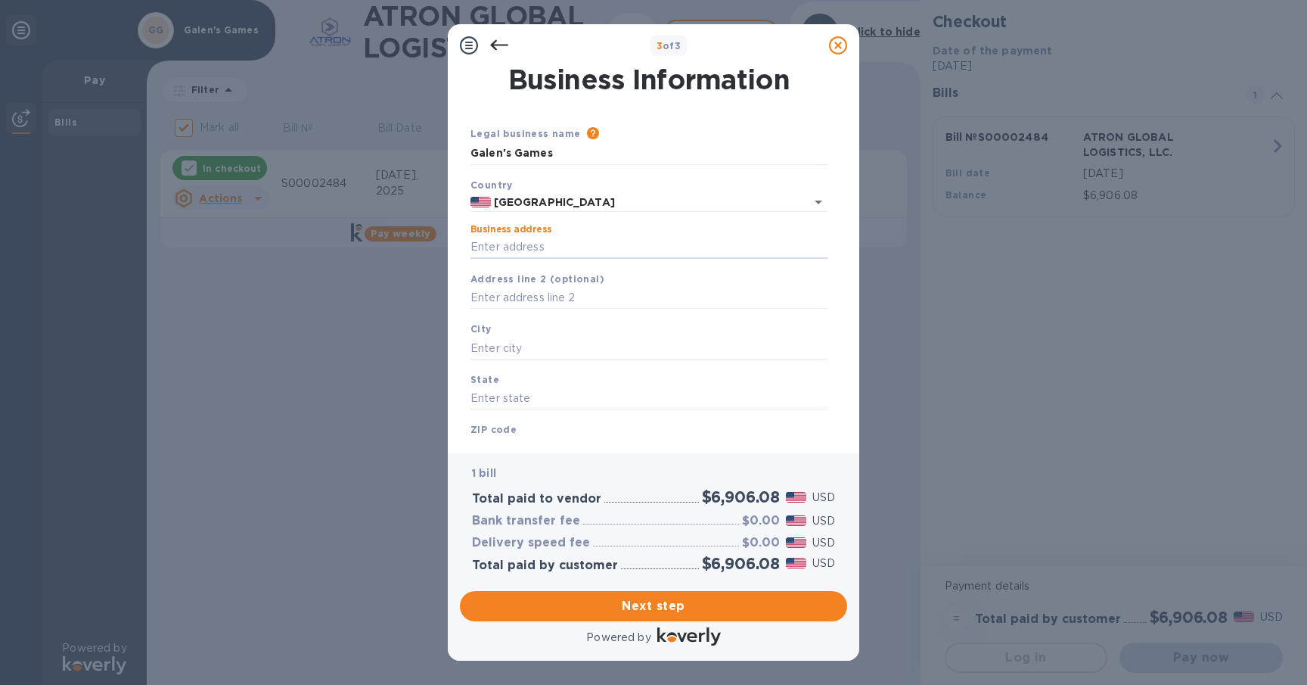
type input "[STREET_ADDRESS][PERSON_NAME]"
click at [555, 301] on input "text" at bounding box center [649, 298] width 357 height 23
click at [530, 332] on div "City" at bounding box center [649, 340] width 369 height 51
click at [521, 347] on input "text" at bounding box center [649, 348] width 357 height 23
type input "[GEOGRAPHIC_DATA]"
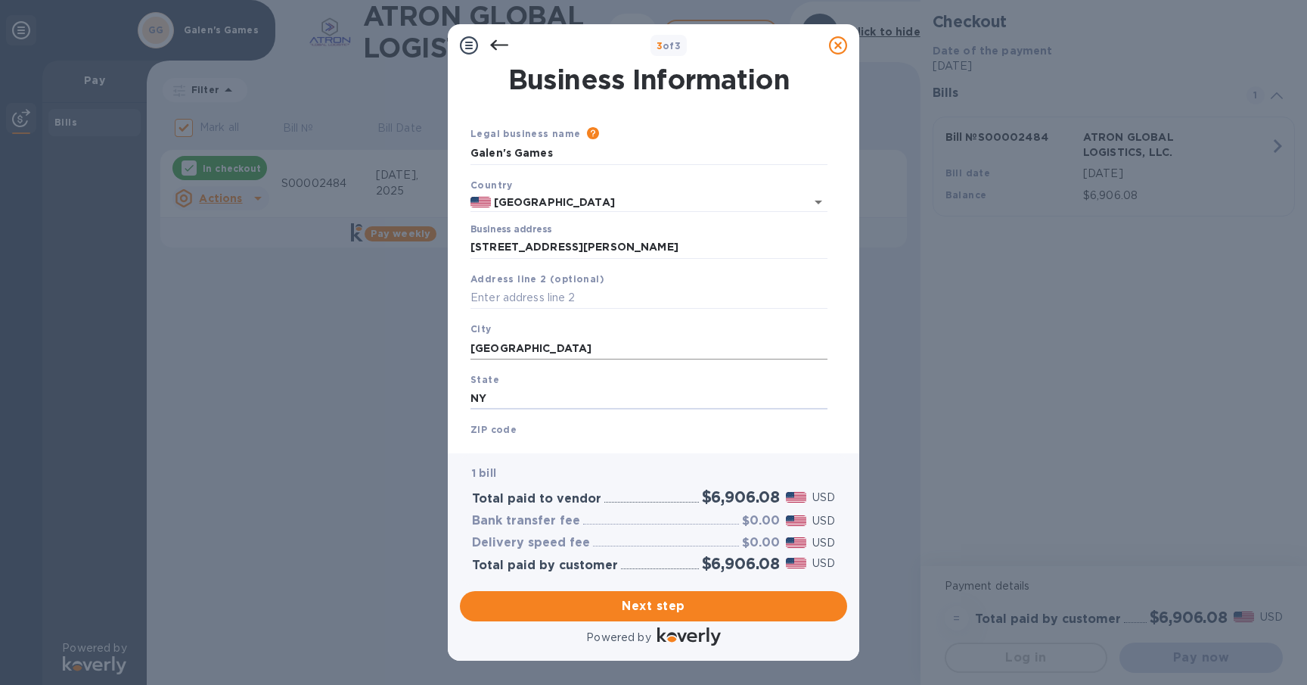
type input "NY"
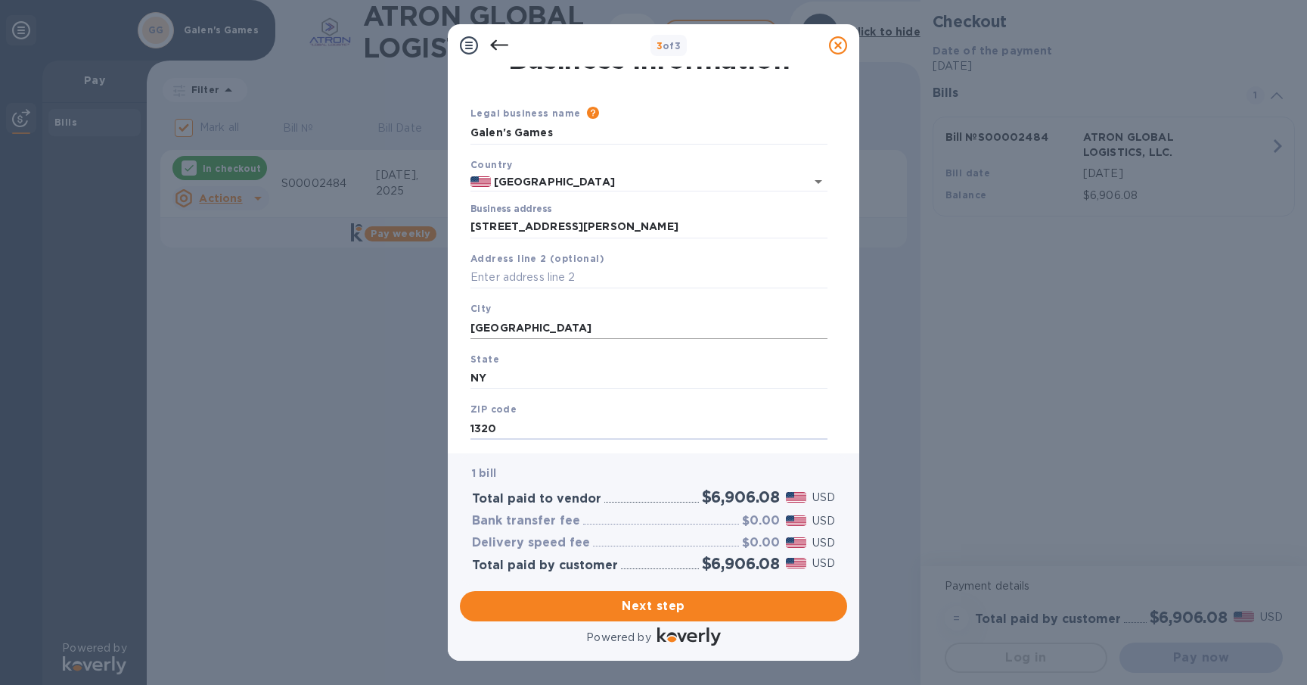
type input "13203"
click at [627, 613] on span "Next step" at bounding box center [653, 606] width 363 height 18
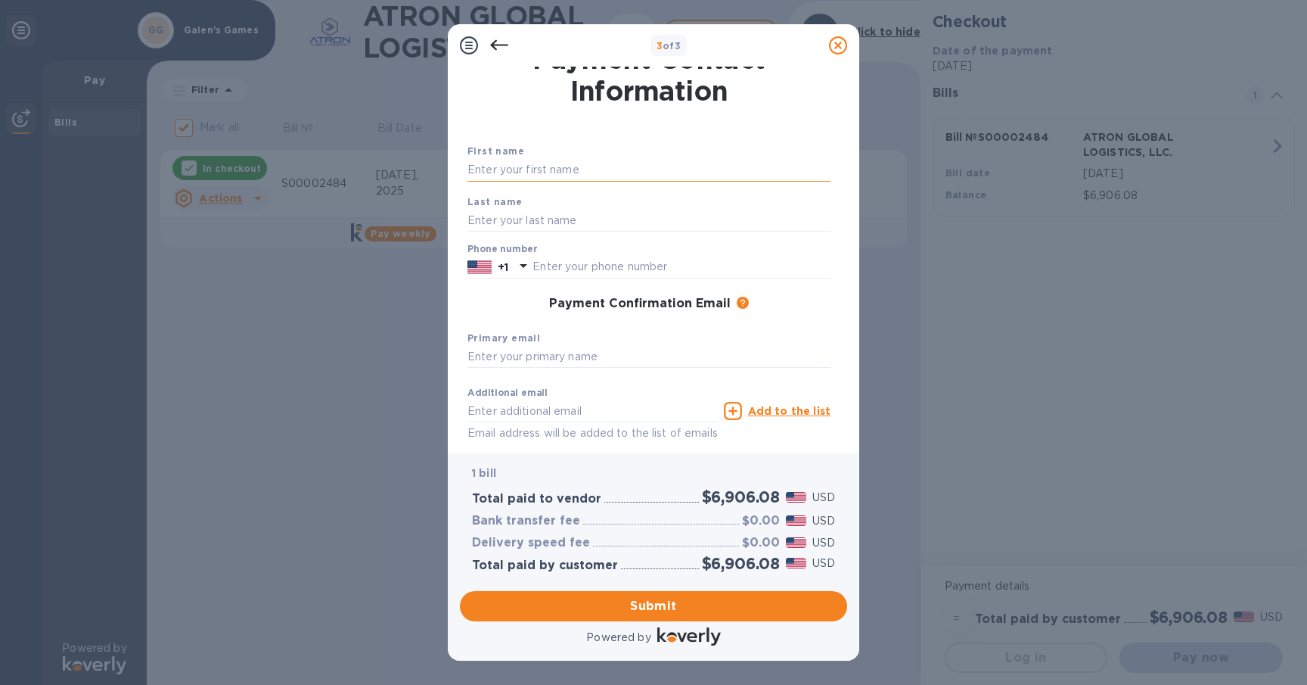
click at [525, 166] on input "text" at bounding box center [649, 170] width 363 height 23
type input "[PERSON_NAME]"
type input "3154201412"
type input "[EMAIL_ADDRESS][DOMAIN_NAME]"
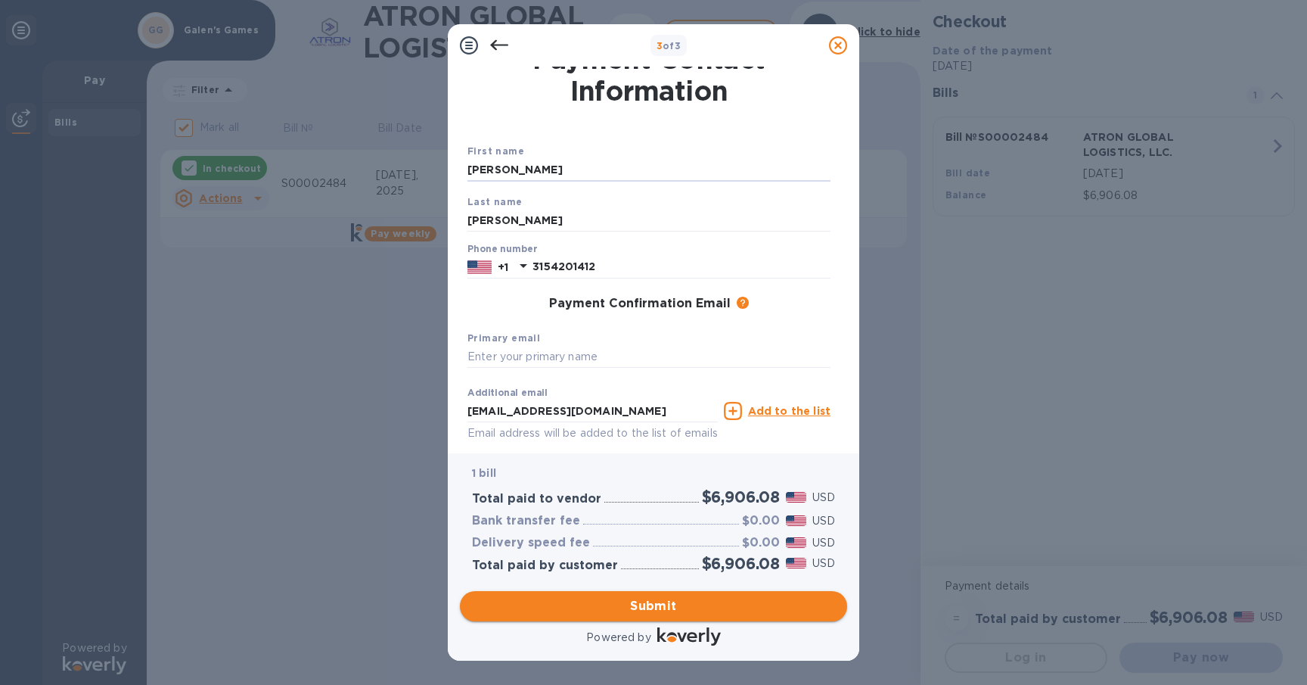
click at [639, 611] on span "Submit" at bounding box center [653, 606] width 363 height 18
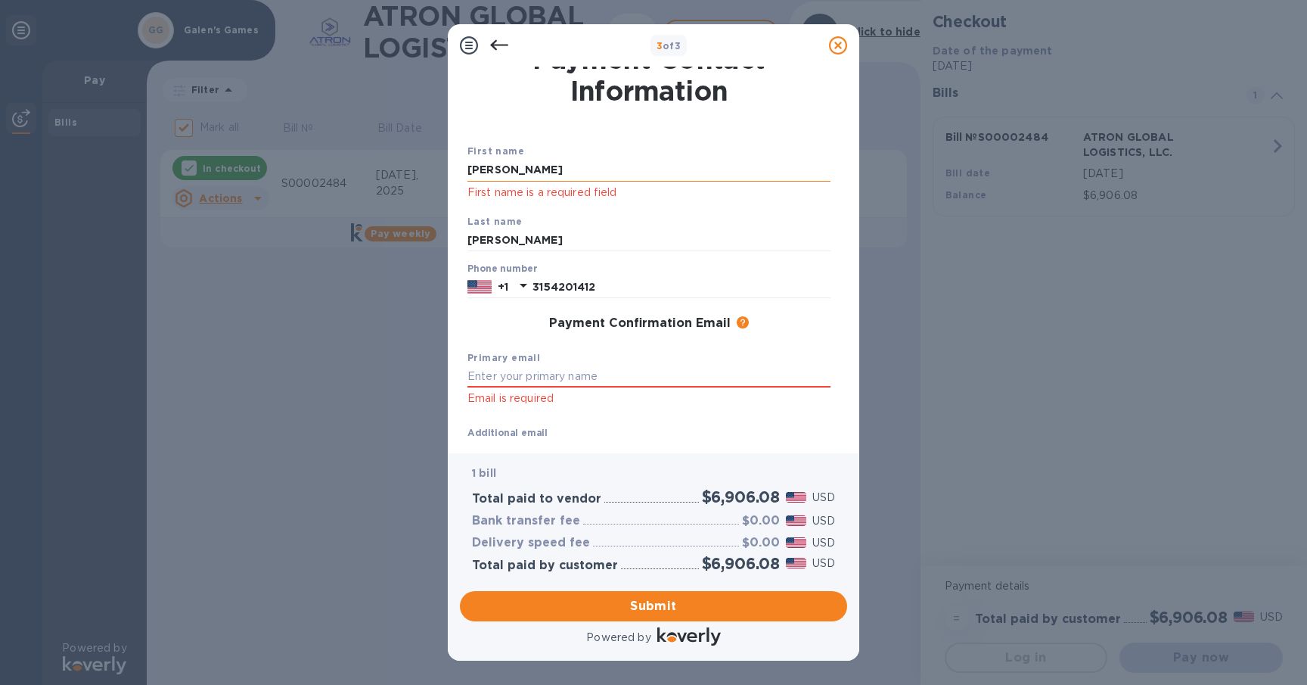
click at [593, 173] on input "[PERSON_NAME]" at bounding box center [649, 170] width 363 height 23
click at [576, 378] on input "text" at bounding box center [649, 376] width 363 height 23
type input "[EMAIL_ADDRESS][DOMAIN_NAME]"
click at [645, 599] on span "Submit" at bounding box center [653, 606] width 363 height 18
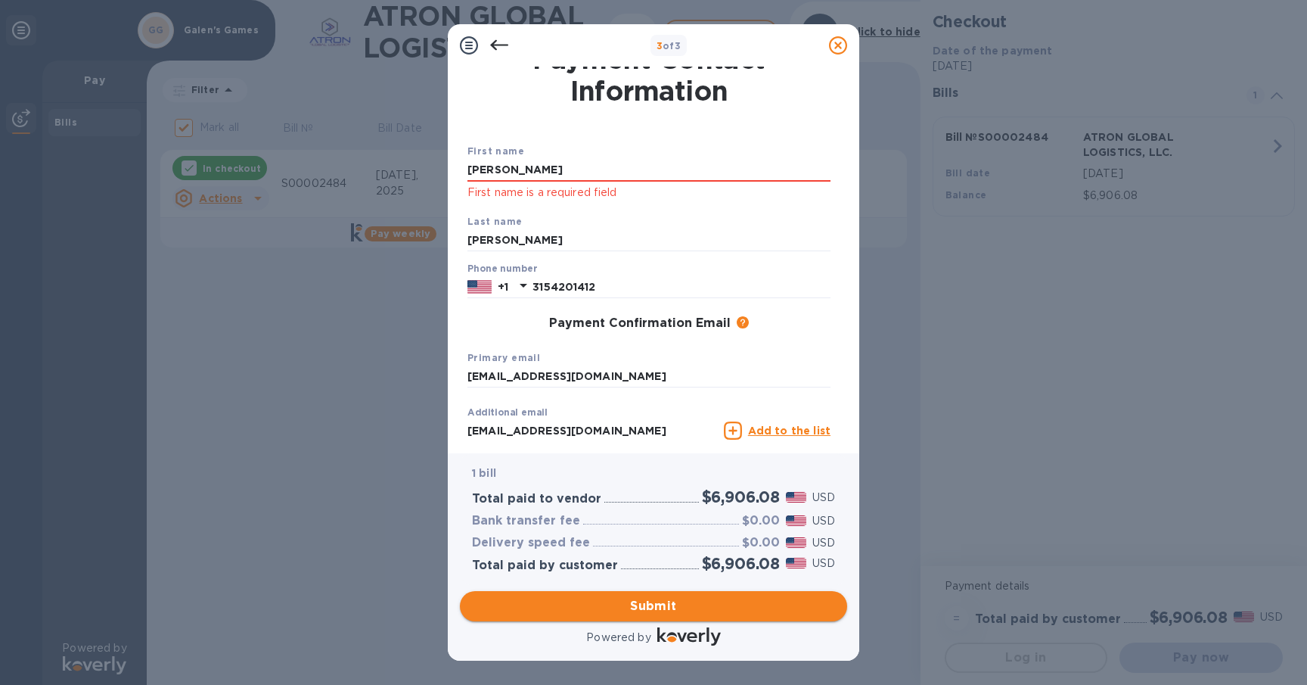
click at [645, 599] on span "Submit" at bounding box center [653, 606] width 363 height 18
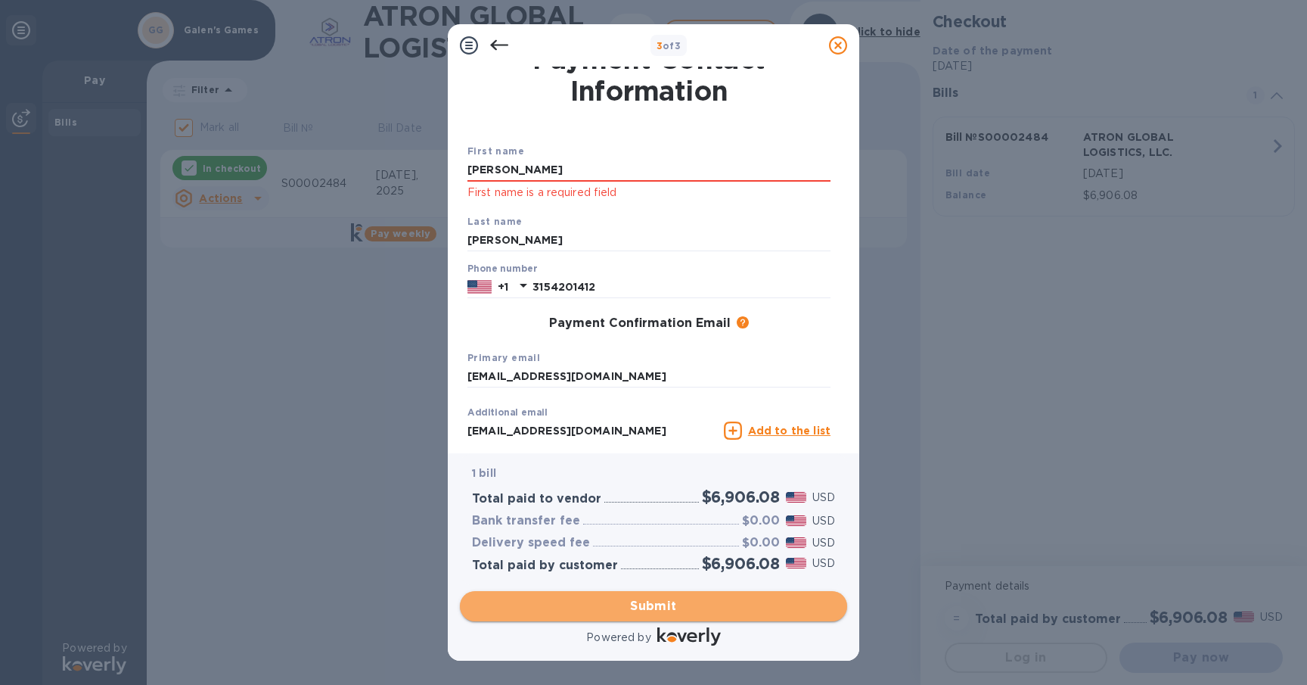
click at [650, 612] on span "Submit" at bounding box center [653, 606] width 363 height 18
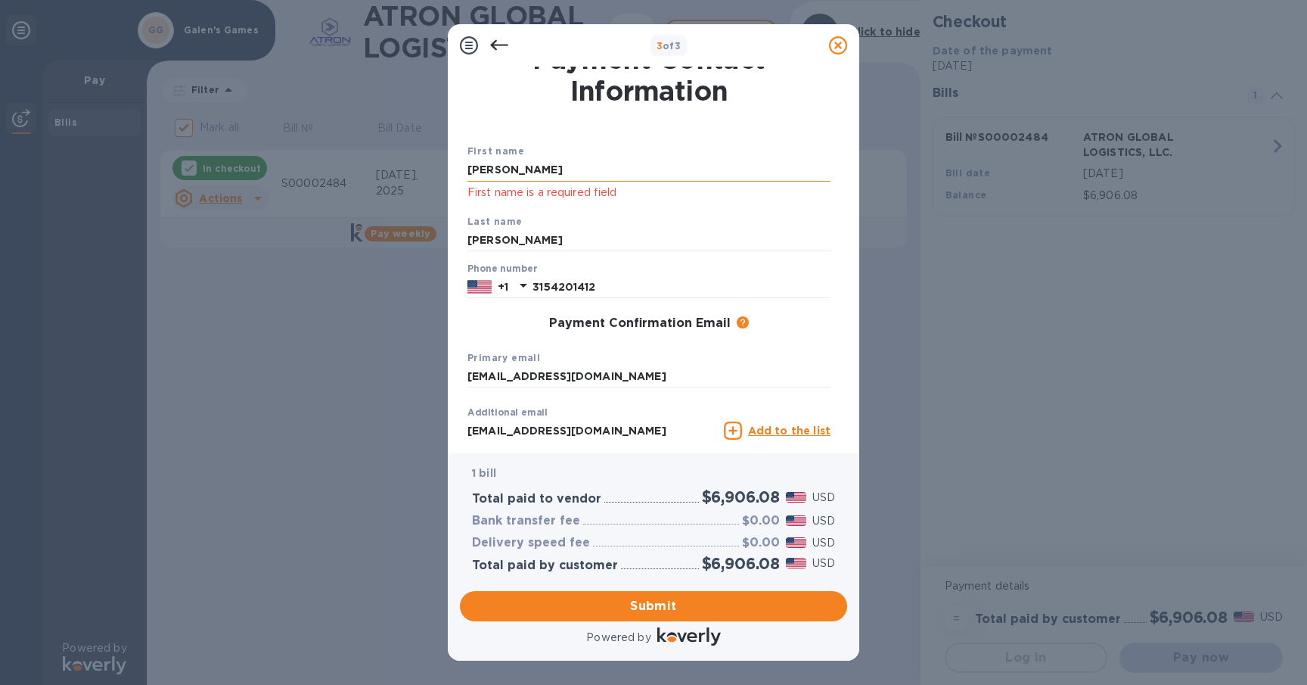
click at [589, 166] on input "[PERSON_NAME]" at bounding box center [649, 170] width 363 height 23
drag, startPoint x: 549, startPoint y: 172, endPoint x: 347, endPoint y: 162, distance: 202.3
click at [347, 162] on div "3 of 3 Payment Contact Information First name [PERSON_NAME] First name is a req…" at bounding box center [653, 342] width 1307 height 685
type input "[PERSON_NAME]"
click at [507, 200] on p "First name is a required field" at bounding box center [649, 192] width 363 height 17
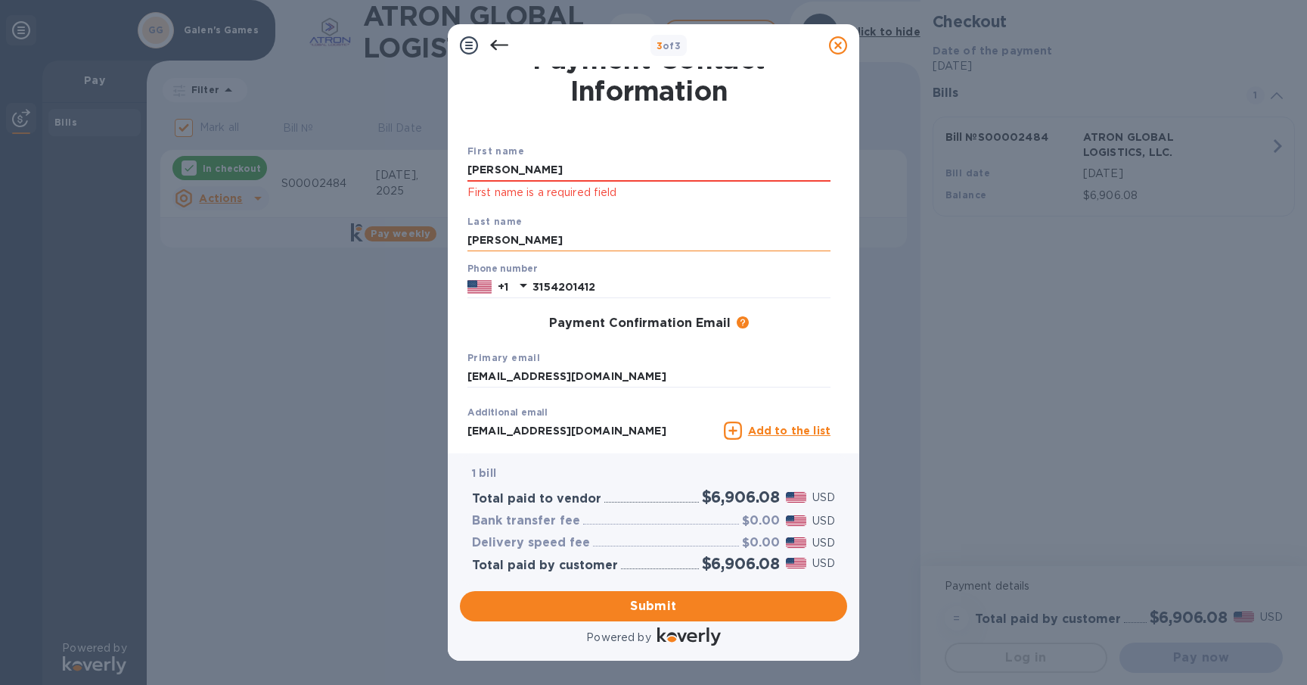
click at [546, 231] on input "[PERSON_NAME]" at bounding box center [649, 240] width 363 height 23
click at [551, 241] on input "[PERSON_NAME]" at bounding box center [649, 240] width 363 height 23
click at [774, 287] on input "3154201412" at bounding box center [682, 286] width 298 height 23
click at [807, 340] on div "First name [PERSON_NAME] First name is a required field Last name [PERSON_NAME]…" at bounding box center [648, 316] width 375 height 359
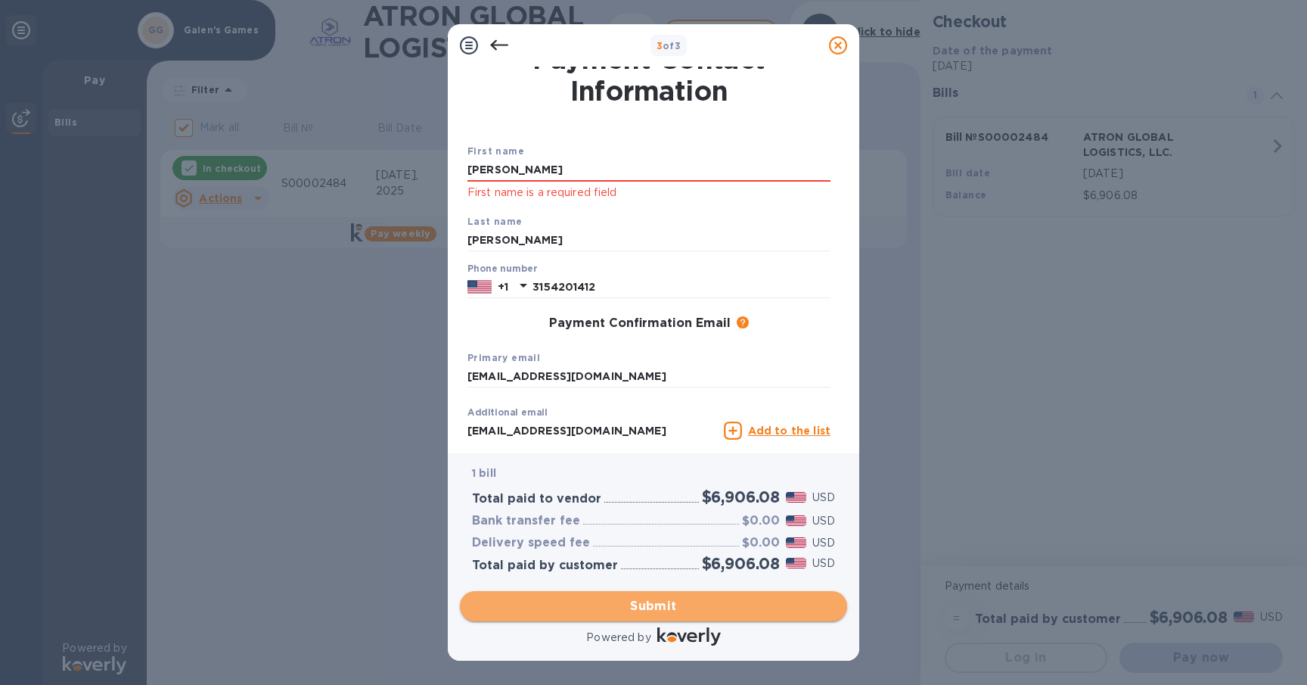
click at [701, 604] on span "Submit" at bounding box center [653, 606] width 363 height 18
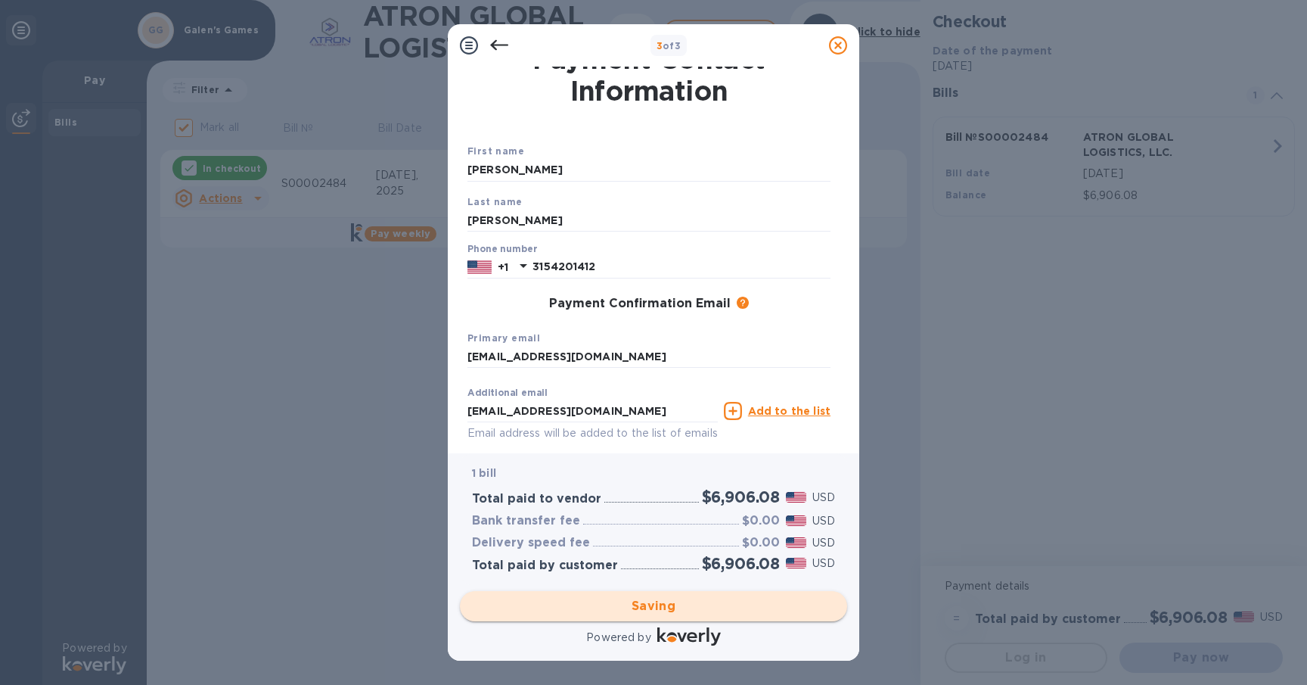
checkbox input "false"
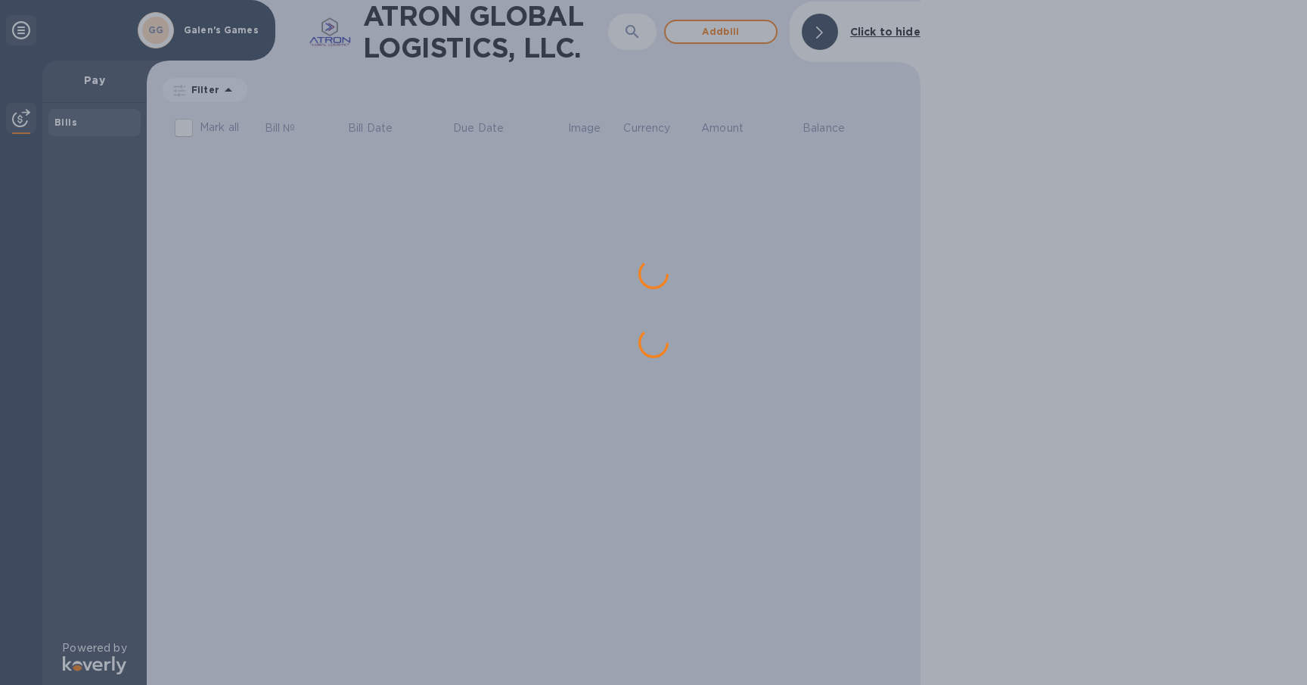
scroll to position [0, 0]
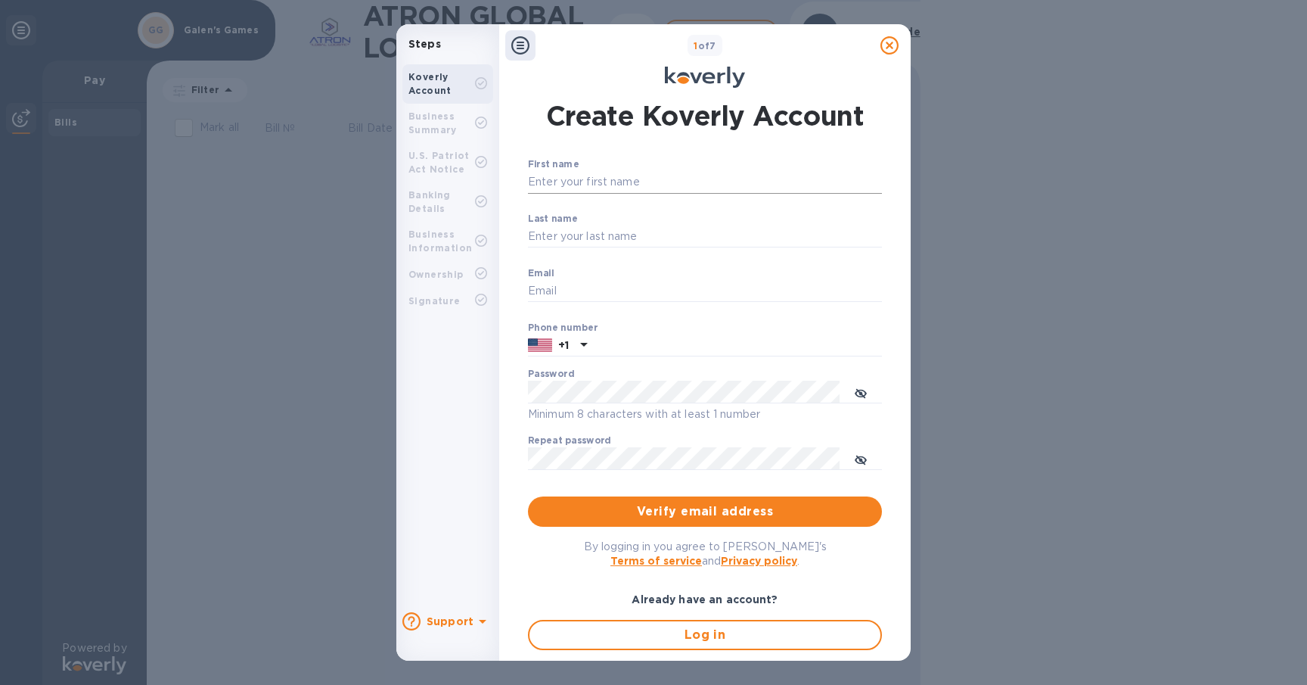
click at [632, 185] on input "First name" at bounding box center [705, 182] width 354 height 23
type input "[PERSON_NAME]"
type input "[EMAIL_ADDRESS][DOMAIN_NAME]"
type input "3154201412"
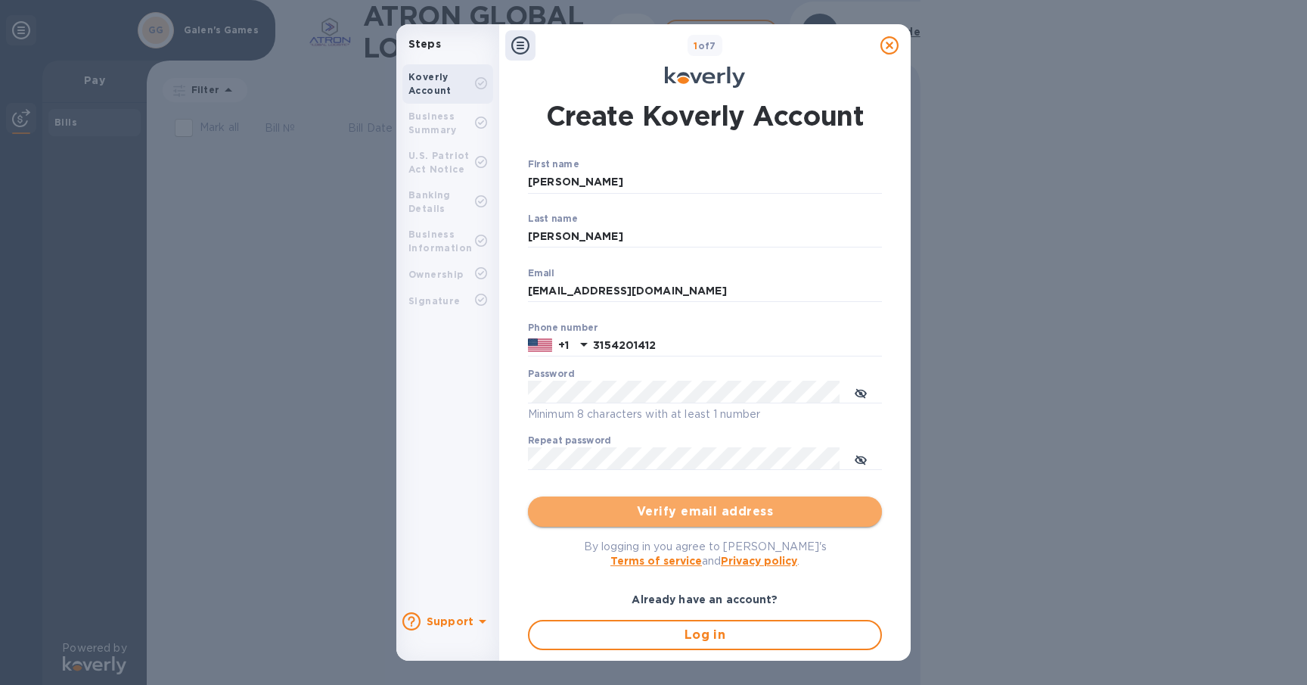
click at [725, 519] on span "Verify email address" at bounding box center [705, 511] width 330 height 18
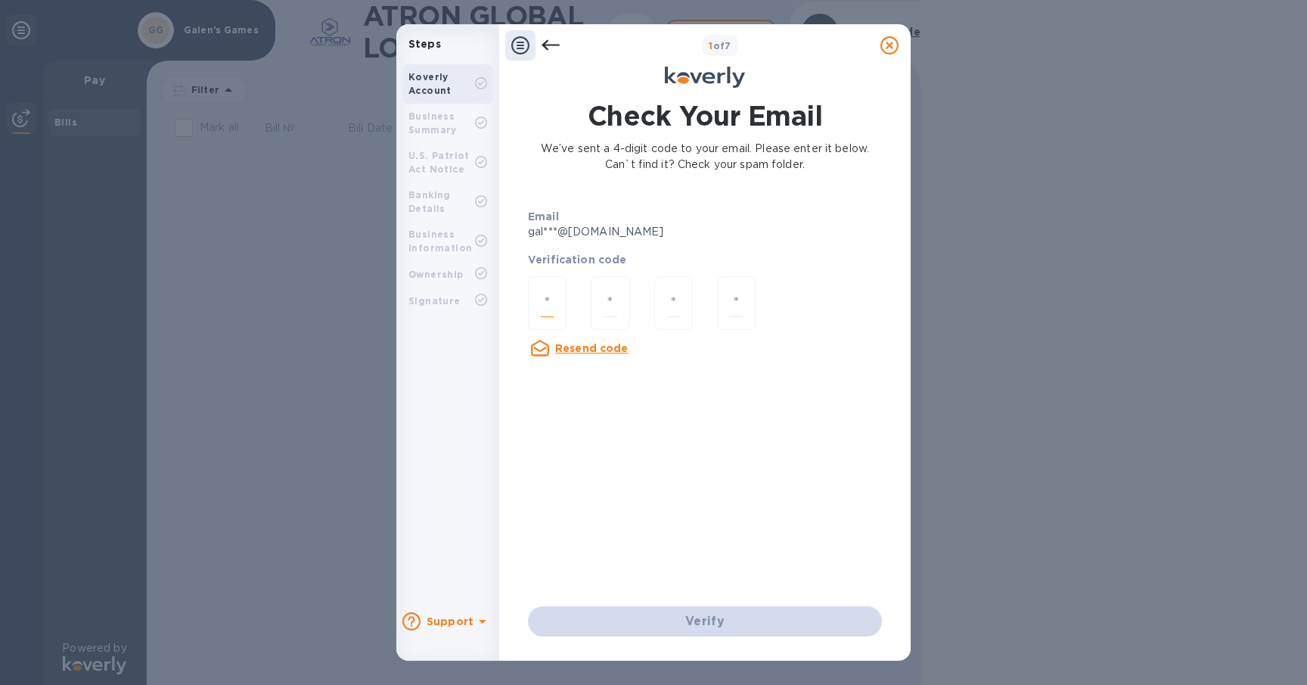
click at [551, 303] on input "number" at bounding box center [547, 303] width 13 height 28
type input "6"
type input "0"
type input "7"
type input "4"
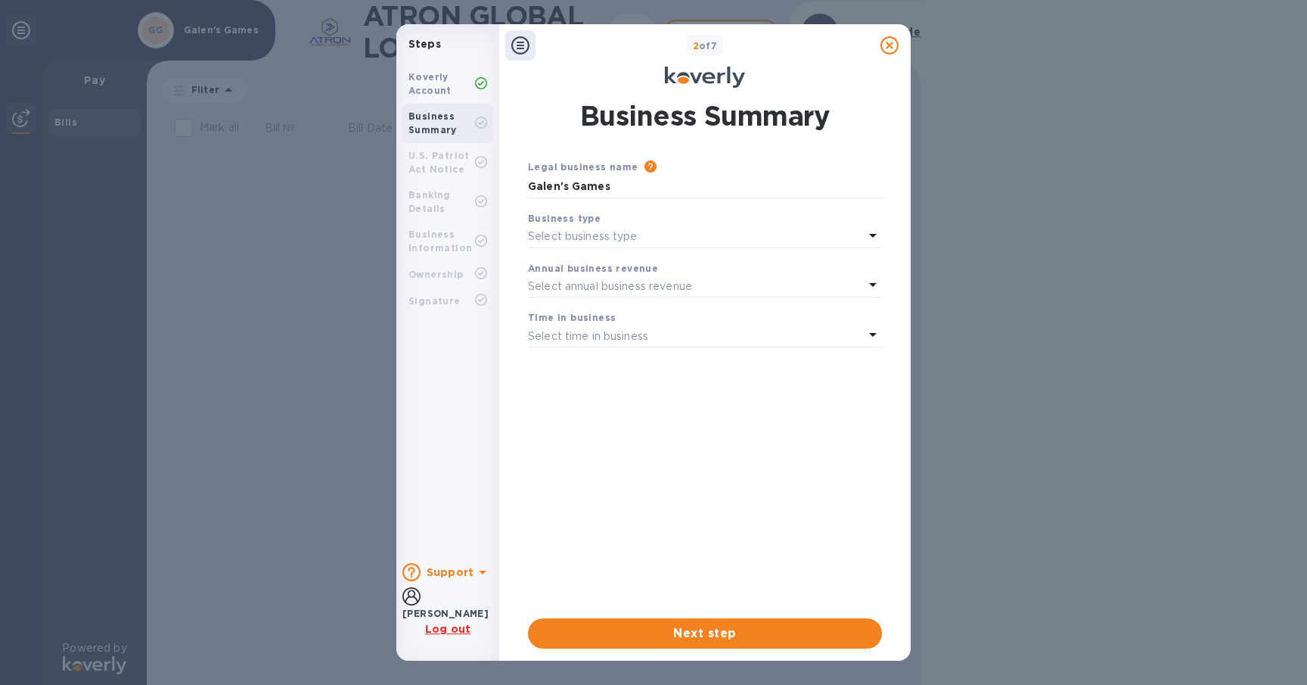
click at [803, 239] on div "Select business type" at bounding box center [696, 236] width 336 height 21
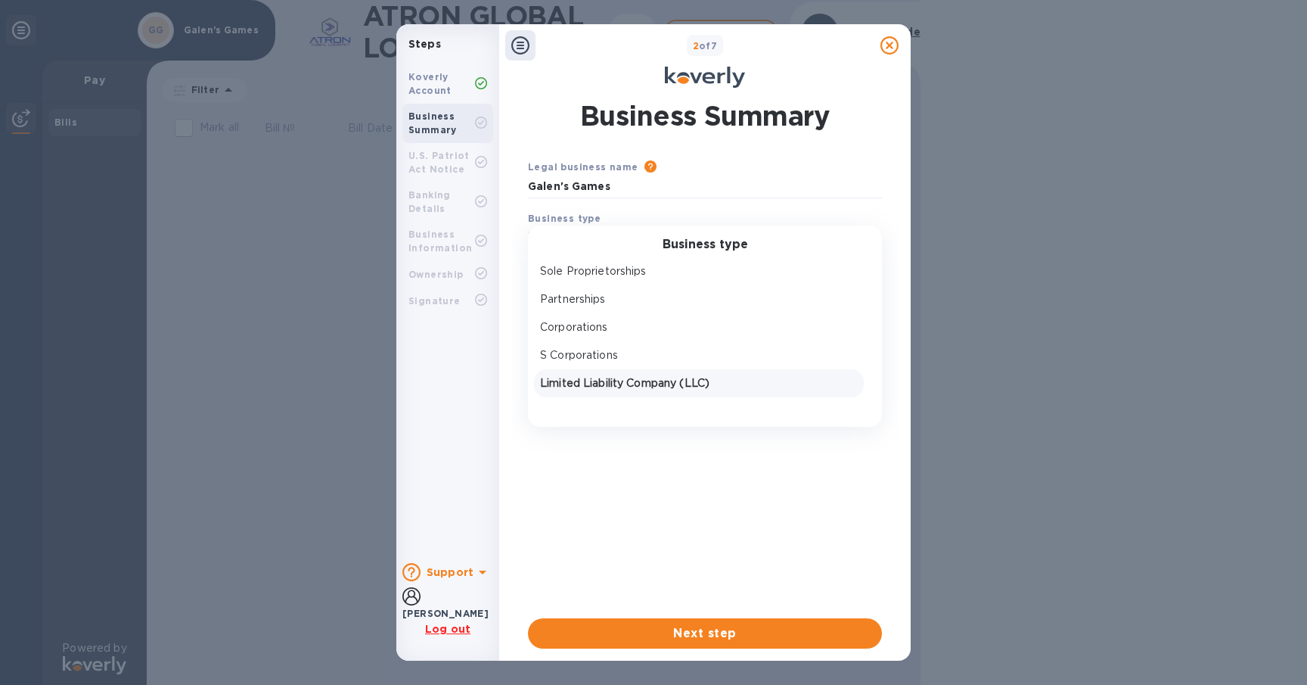
click at [672, 385] on p "Limited Liability Company (LLC)" at bounding box center [699, 383] width 318 height 16
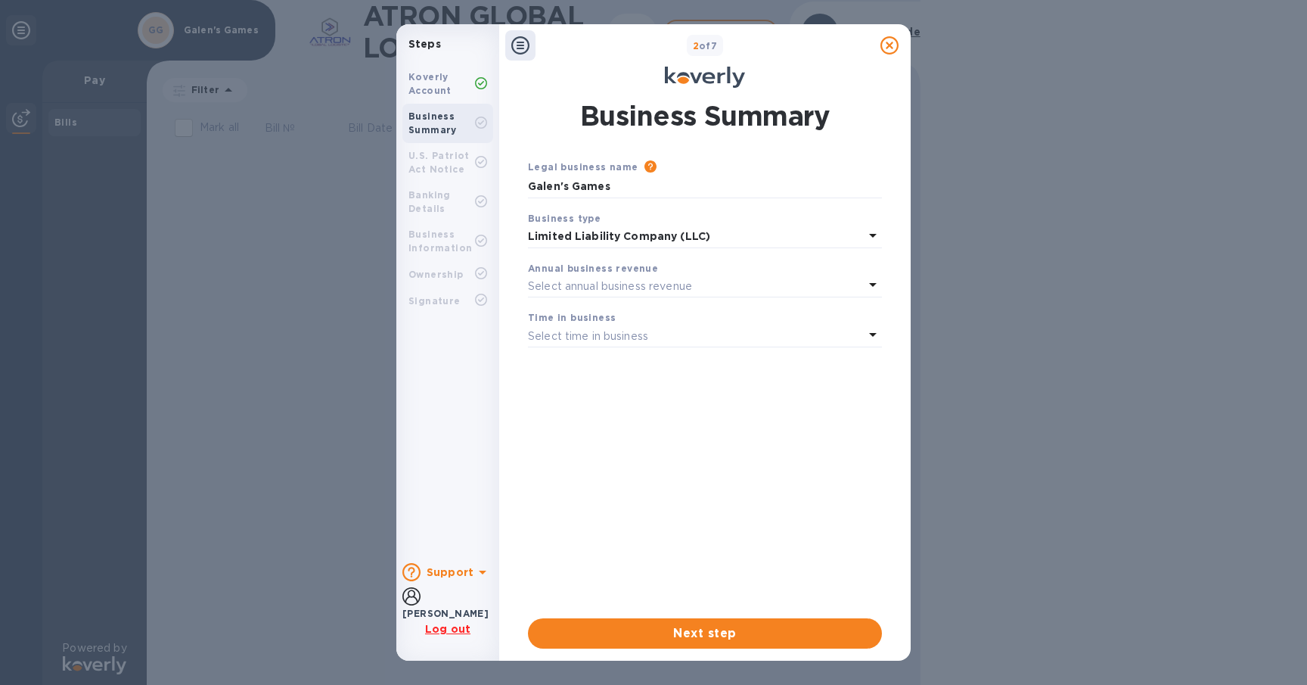
click at [706, 283] on div "Select annual business revenue" at bounding box center [696, 285] width 336 height 21
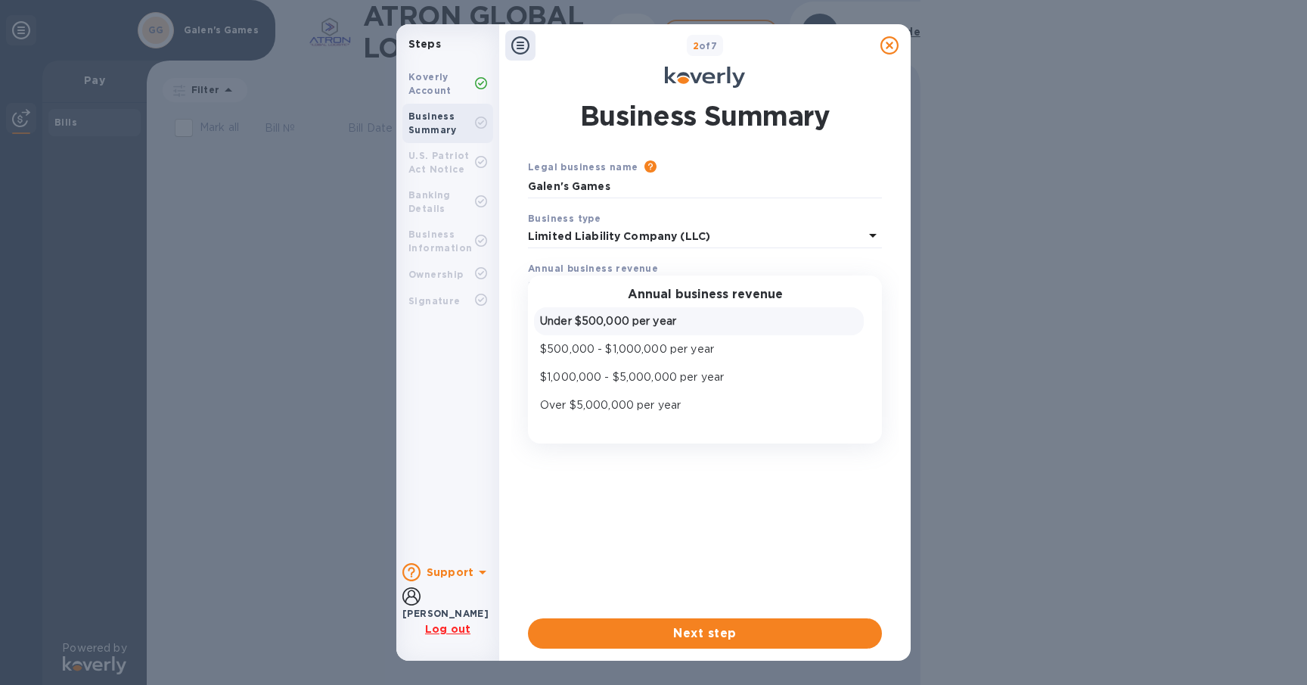
click at [666, 322] on p "Under $500,000 per year" at bounding box center [699, 321] width 318 height 16
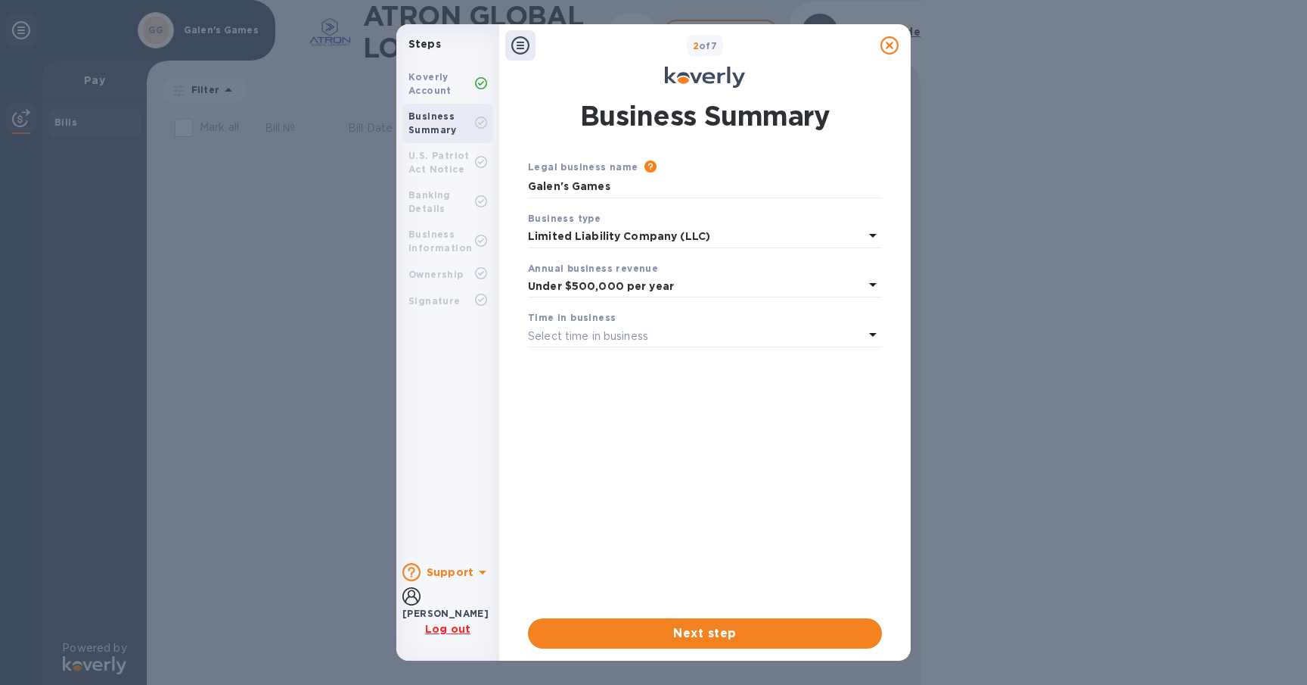
click at [658, 337] on div "Select time in business" at bounding box center [696, 335] width 336 height 21
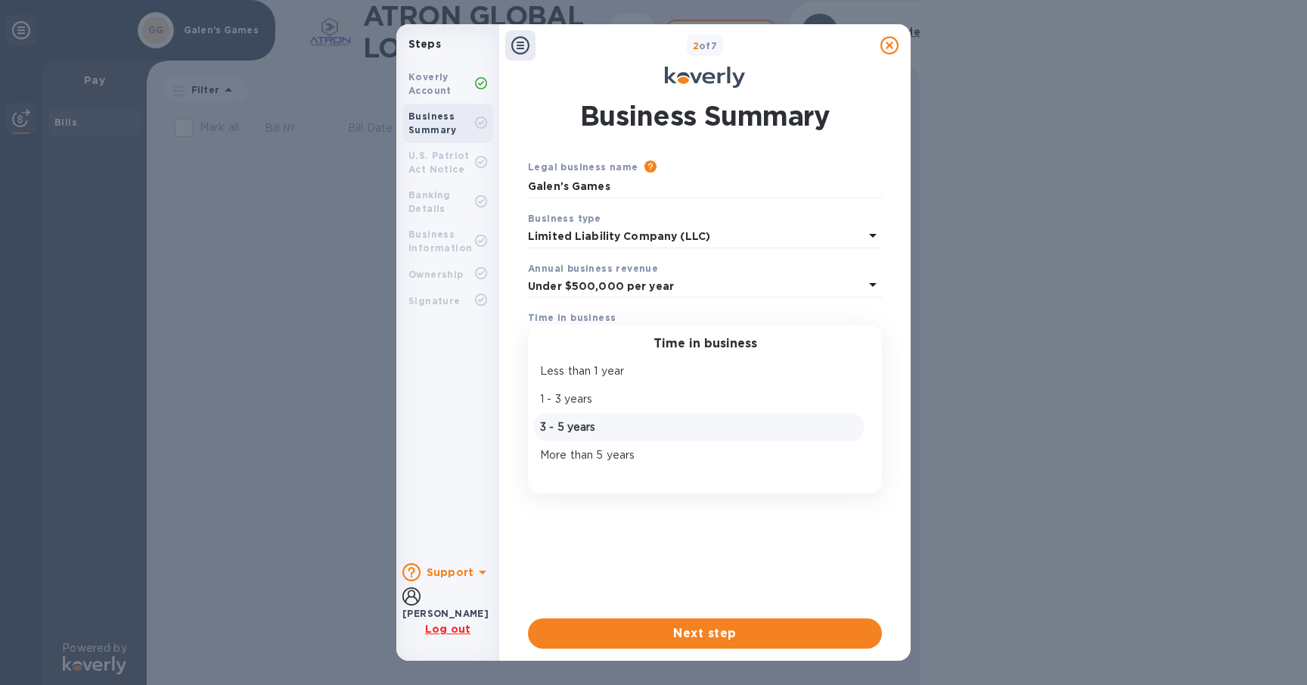
click at [593, 421] on p "3 - 5 years" at bounding box center [699, 427] width 318 height 16
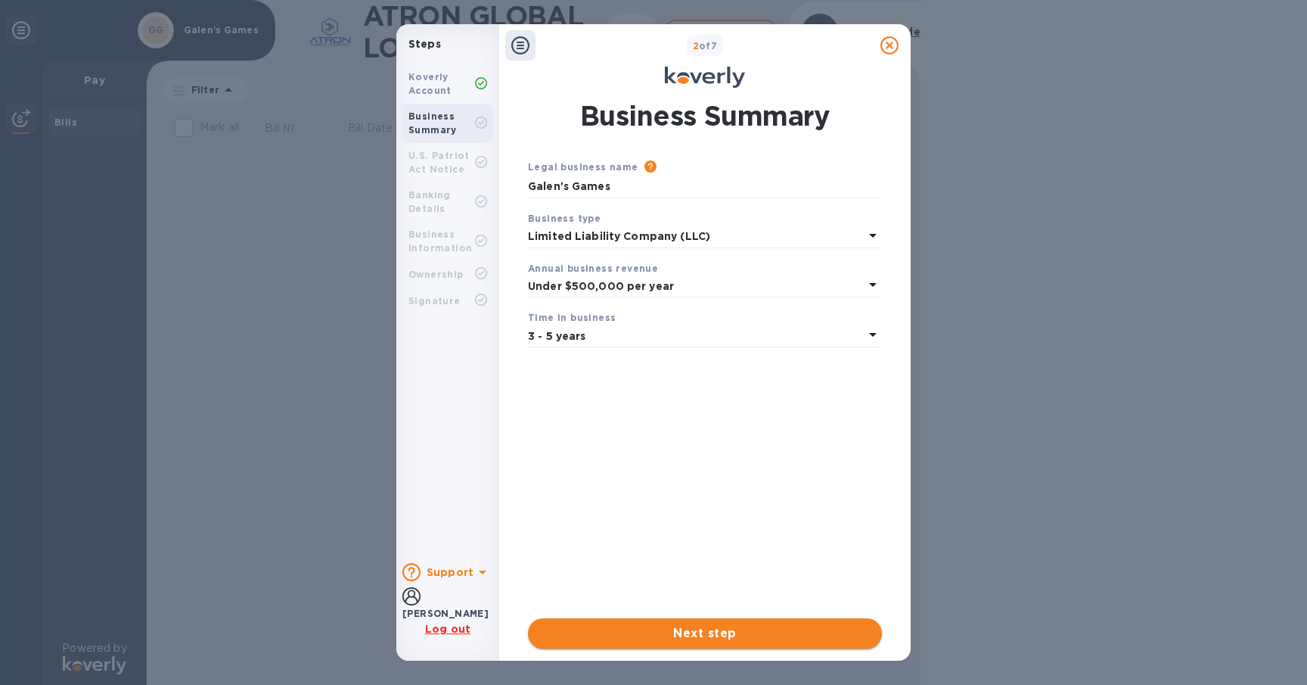
click at [667, 631] on span "Next step" at bounding box center [705, 633] width 330 height 18
